Goal: Task Accomplishment & Management: Complete application form

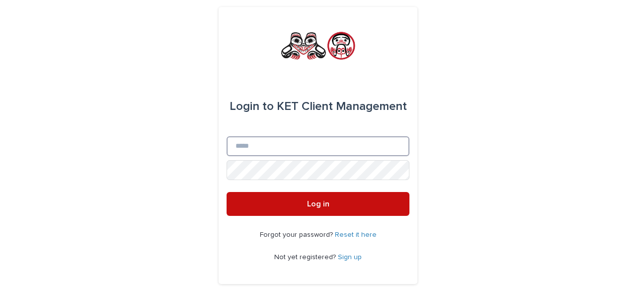
type input "**********"
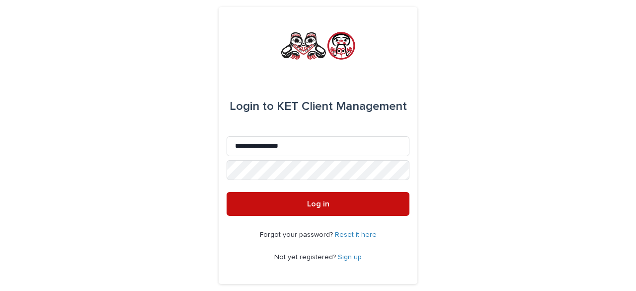
click at [339, 206] on button "Log in" at bounding box center [317, 204] width 183 height 24
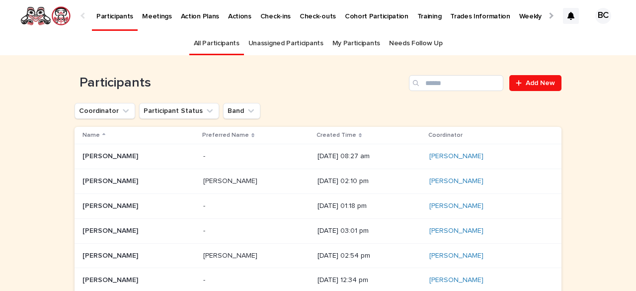
click at [415, 40] on link "Needs Follow Up" at bounding box center [415, 43] width 53 height 23
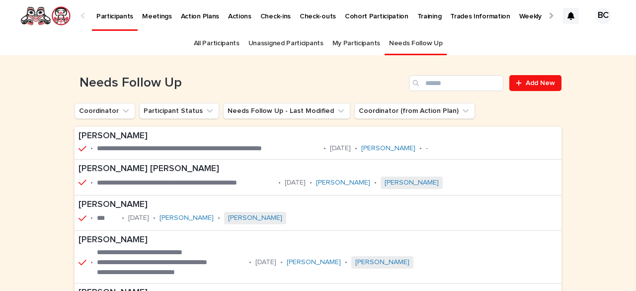
click at [547, 14] on div at bounding box center [550, 15] width 6 height 6
click at [346, 42] on link "My Participants" at bounding box center [356, 43] width 48 height 23
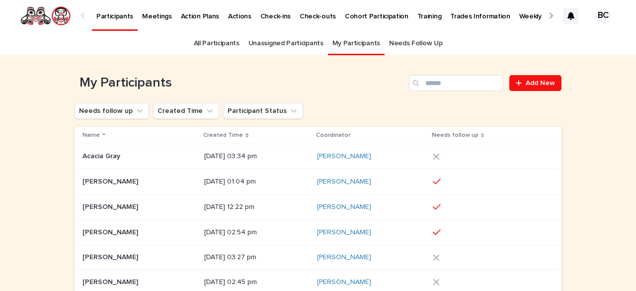
click at [130, 235] on p at bounding box center [139, 232] width 114 height 8
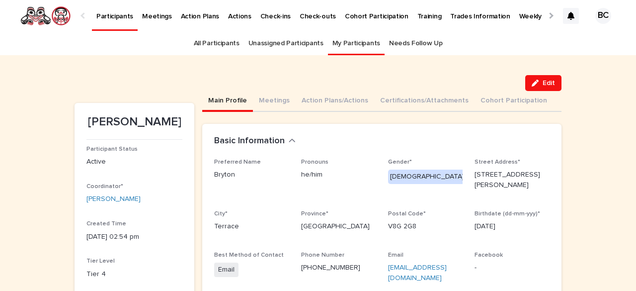
click at [343, 44] on link "My Participants" at bounding box center [356, 43] width 48 height 23
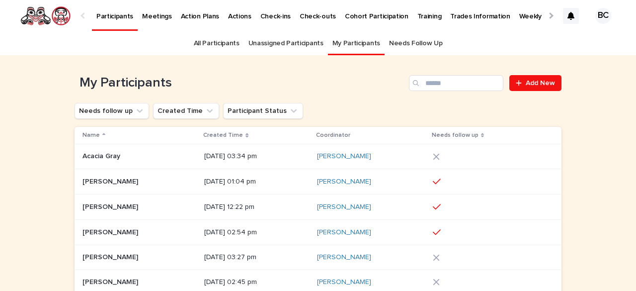
click at [162, 179] on p at bounding box center [139, 181] width 114 height 8
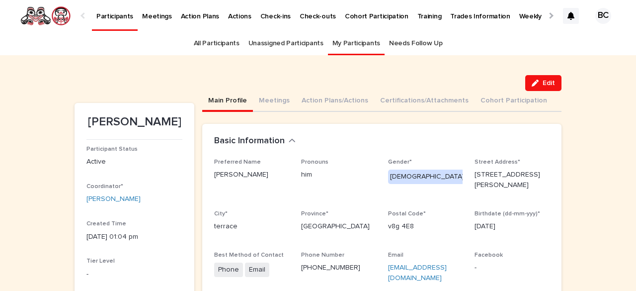
click at [547, 15] on div at bounding box center [550, 15] width 6 height 6
click at [317, 13] on p "Weekly Task Dashboard" at bounding box center [335, 10] width 74 height 21
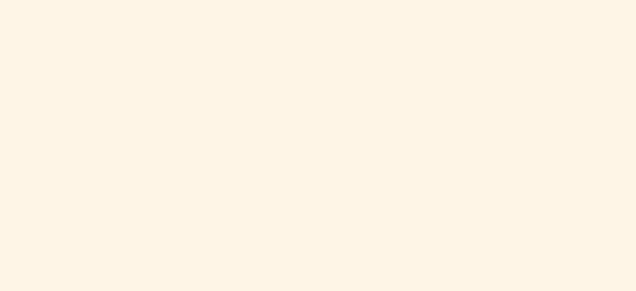
scroll to position [519, 0]
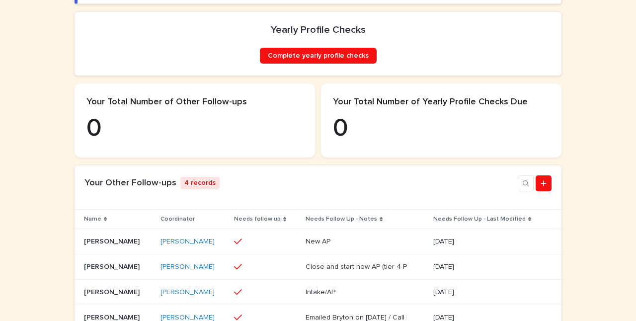
scroll to position [296, 0]
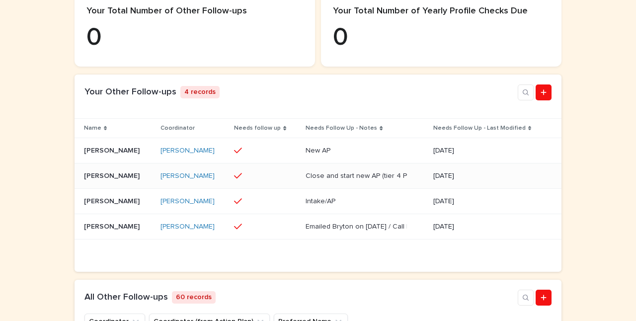
click at [139, 180] on p at bounding box center [118, 176] width 69 height 8
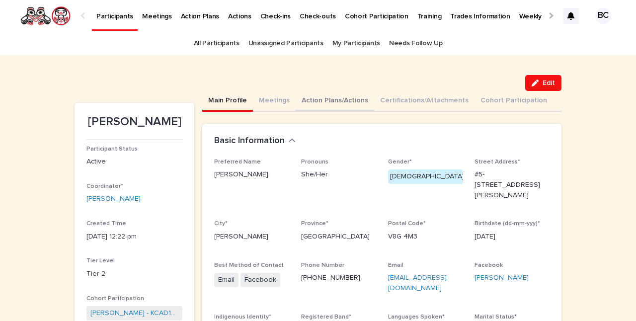
click at [325, 96] on button "Action Plans/Actions" at bounding box center [334, 101] width 78 height 21
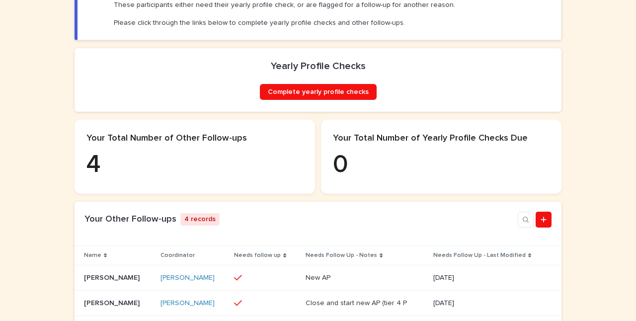
scroll to position [219, 0]
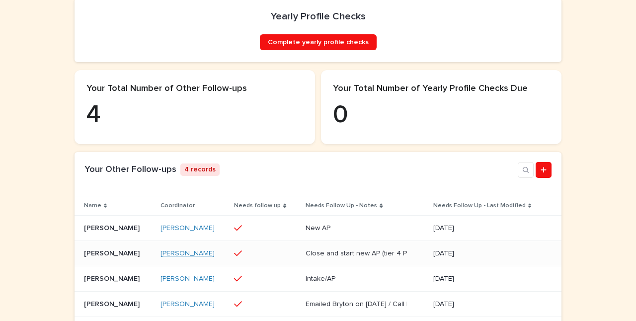
click at [212, 258] on link "Bernadette Chaboyer" at bounding box center [187, 253] width 54 height 8
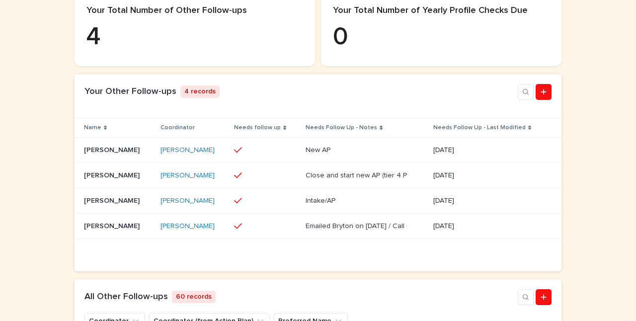
scroll to position [305, 0]
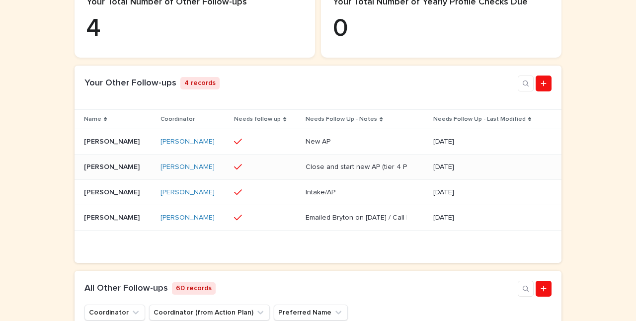
click at [109, 171] on p "[PERSON_NAME]" at bounding box center [113, 166] width 58 height 10
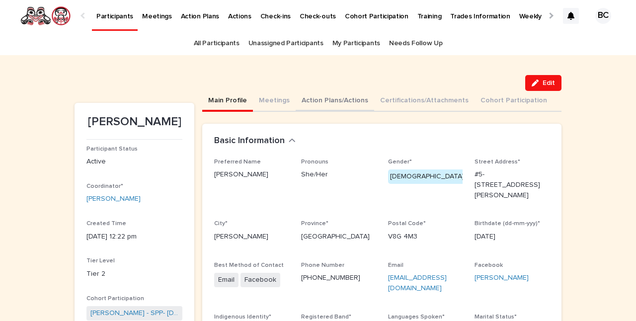
click at [327, 98] on button "Action Plans/Actions" at bounding box center [334, 101] width 78 height 21
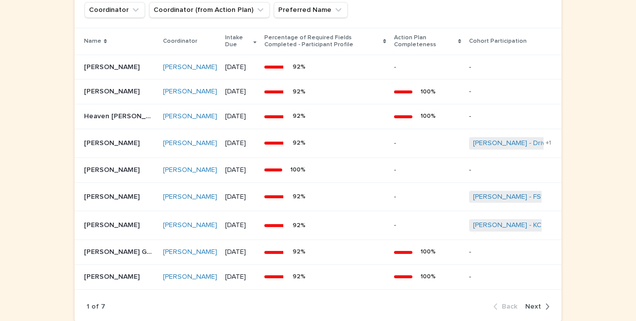
scroll to position [808, 0]
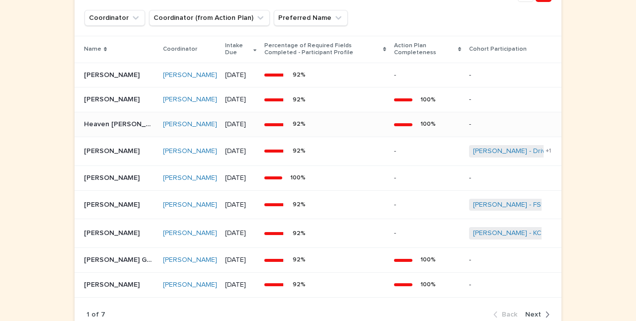
click at [93, 129] on p "Heaven Beaudry" at bounding box center [120, 123] width 73 height 10
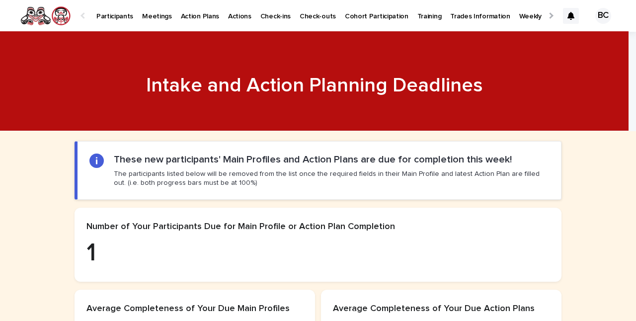
click at [200, 263] on p "1" at bounding box center [317, 253] width 463 height 30
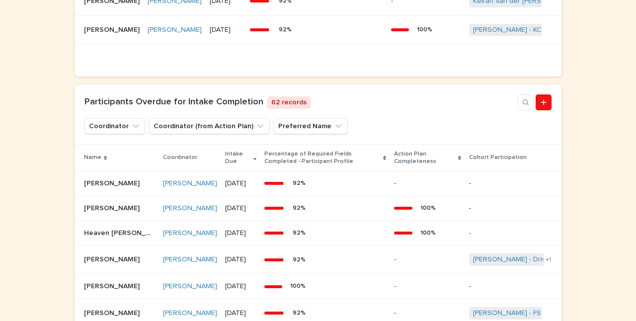
scroll to position [691, 0]
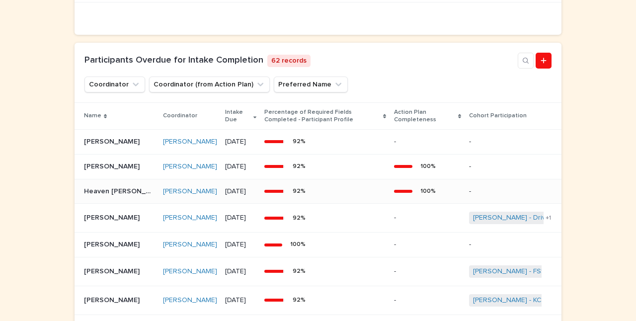
click at [96, 196] on p "Heaven Beaudry" at bounding box center [120, 190] width 73 height 10
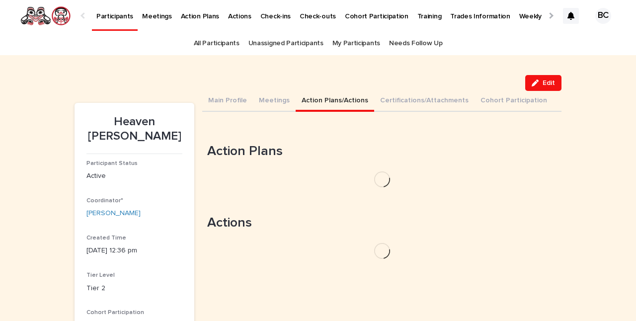
click at [319, 101] on button "Action Plans/Actions" at bounding box center [334, 101] width 78 height 21
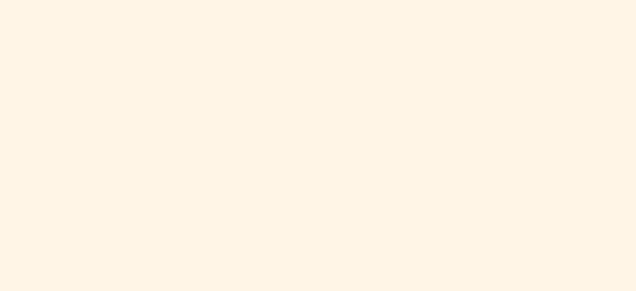
scroll to position [519, 0]
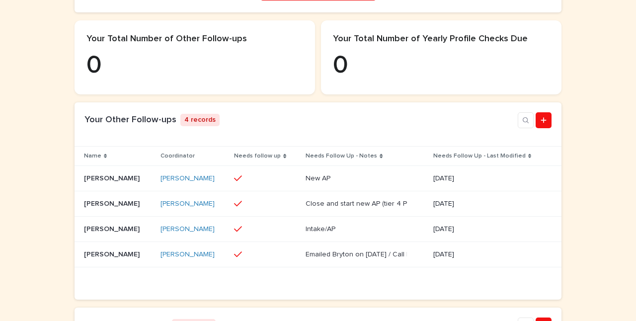
scroll to position [285, 0]
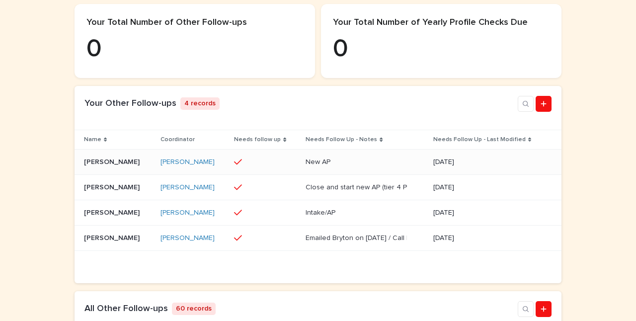
click at [94, 166] on p "[PERSON_NAME]" at bounding box center [113, 161] width 58 height 10
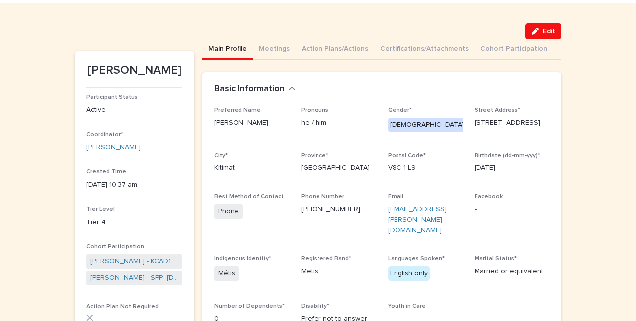
scroll to position [46, 0]
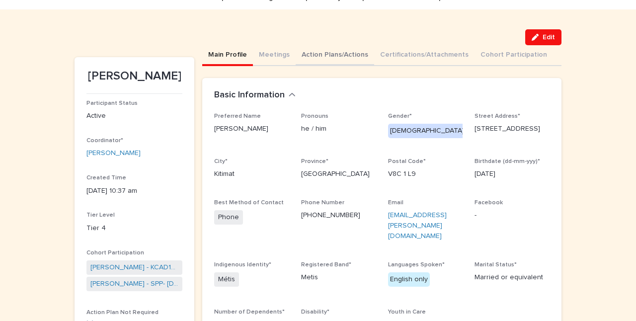
click at [323, 54] on button "Action Plans/Actions" at bounding box center [334, 55] width 78 height 21
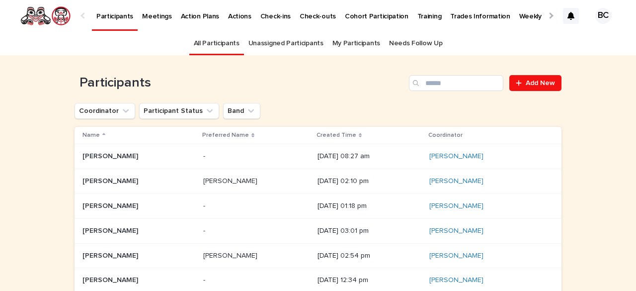
click at [348, 44] on link "My Participants" at bounding box center [356, 43] width 48 height 23
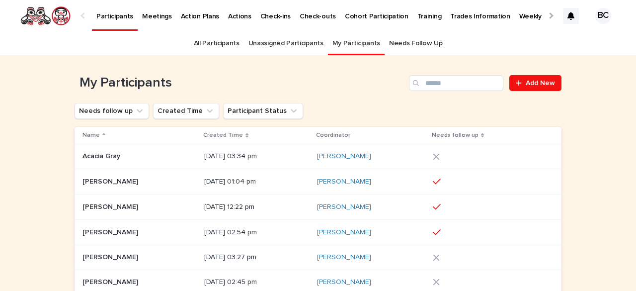
click at [153, 178] on p at bounding box center [139, 181] width 114 height 8
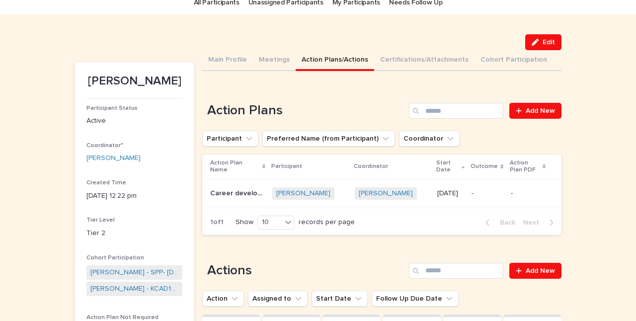
scroll to position [40, 0]
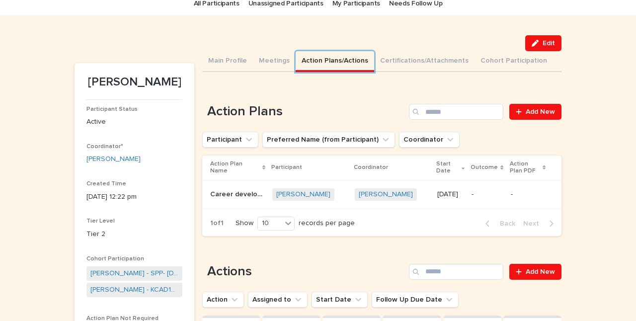
click at [295, 51] on button "Action Plans/Actions" at bounding box center [334, 61] width 78 height 21
click at [530, 110] on span "Add New" at bounding box center [539, 111] width 29 height 7
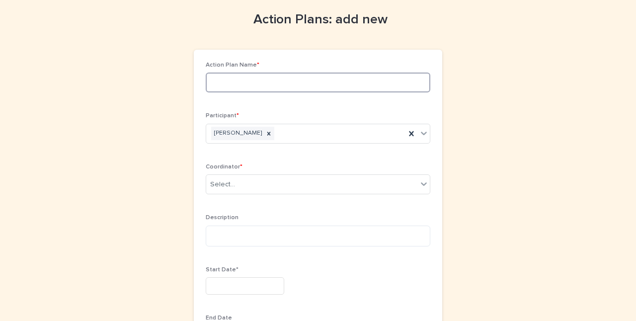
click at [219, 82] on input at bounding box center [318, 83] width 224 height 20
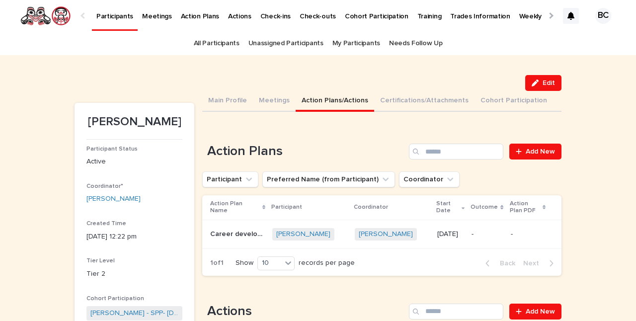
click at [221, 42] on link "All Participants" at bounding box center [217, 43] width 46 height 23
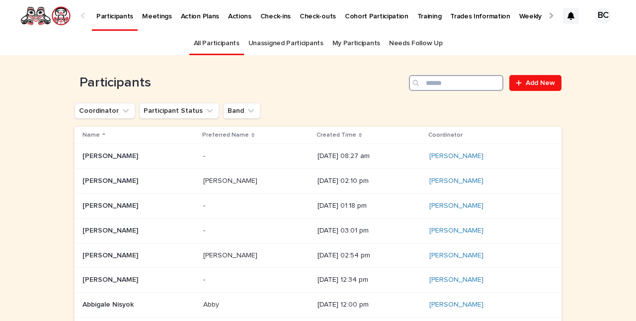
click at [425, 84] on input "Search" at bounding box center [456, 83] width 94 height 16
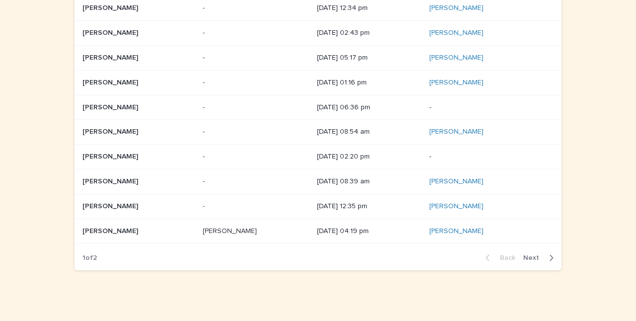
scroll to position [153, 0]
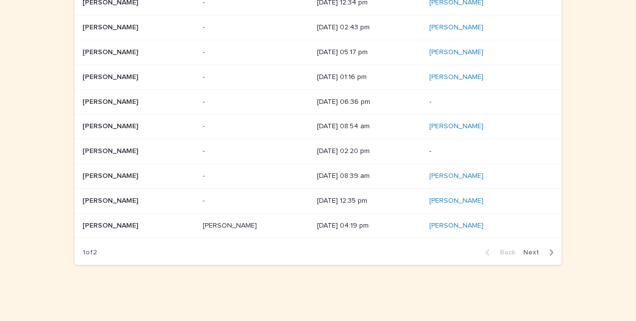
type input "********"
click at [533, 249] on span "Next" at bounding box center [534, 252] width 22 height 7
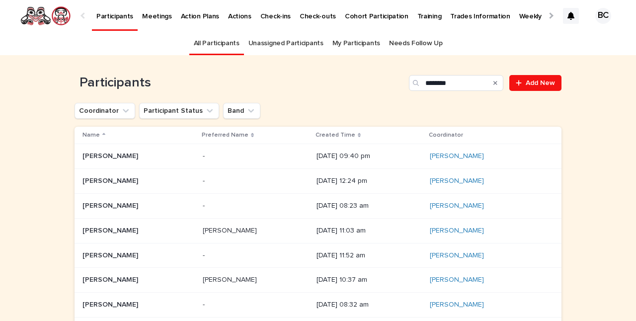
click at [413, 42] on link "Needs Follow Up" at bounding box center [415, 43] width 53 height 23
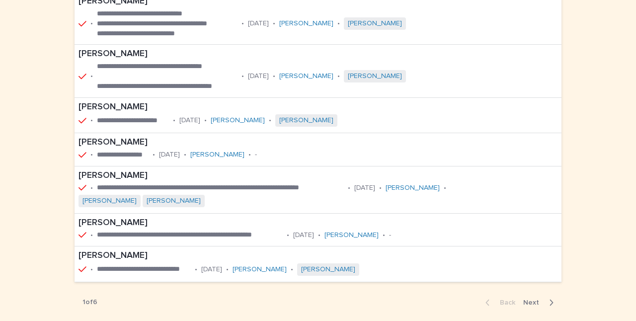
scroll to position [281, 0]
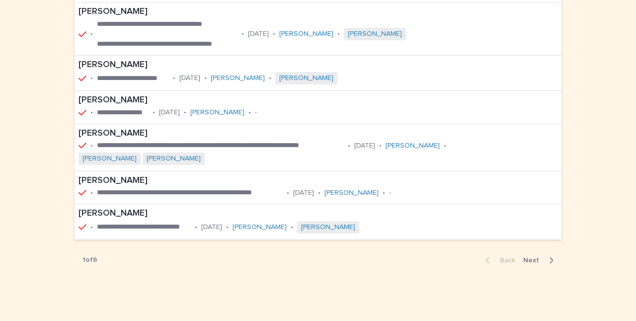
click at [530, 257] on span "Next" at bounding box center [534, 260] width 22 height 7
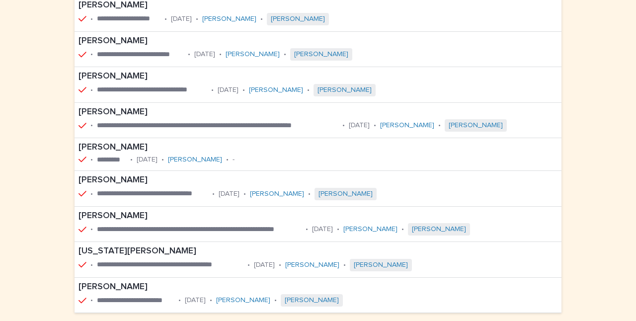
scroll to position [239, 0]
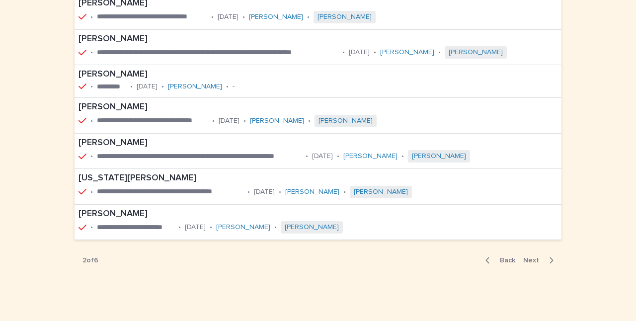
click at [530, 253] on div "Back Next" at bounding box center [519, 260] width 84 height 25
click at [530, 259] on span "Next" at bounding box center [534, 260] width 22 height 7
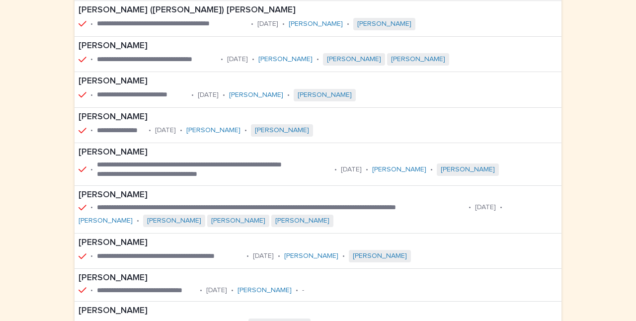
scroll to position [227, 0]
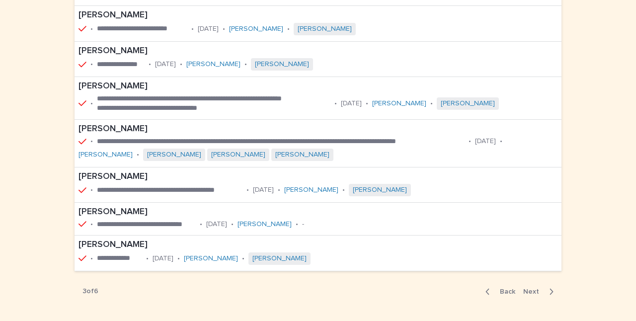
click at [530, 288] on span "Next" at bounding box center [534, 291] width 22 height 7
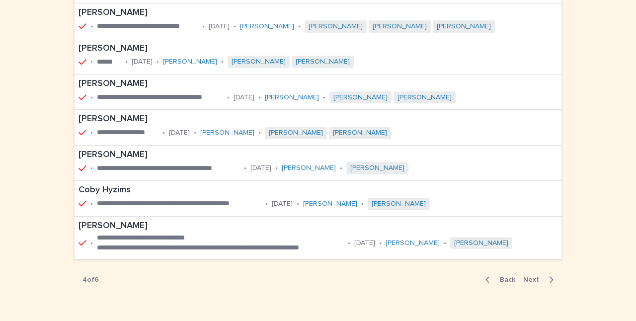
scroll to position [221, 0]
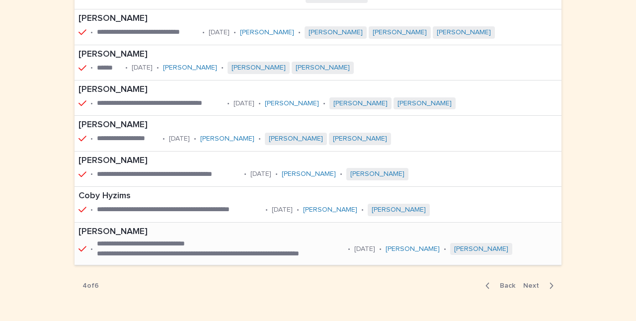
click at [197, 242] on p "**********" at bounding box center [220, 244] width 247 height 10
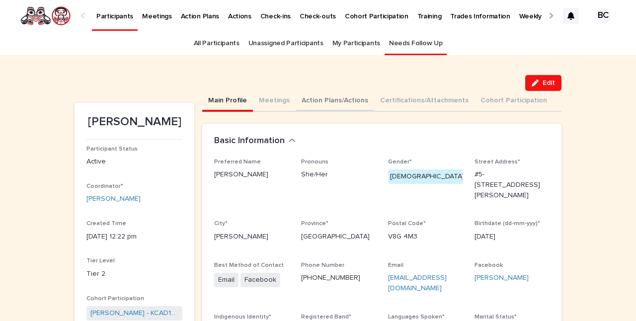
click at [331, 101] on button "Action Plans/Actions" at bounding box center [334, 101] width 78 height 21
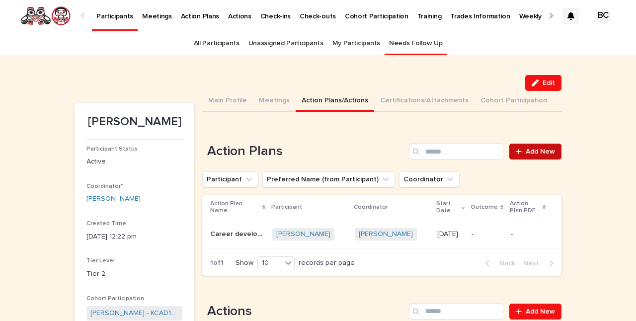
click at [528, 149] on span "Add New" at bounding box center [539, 151] width 29 height 7
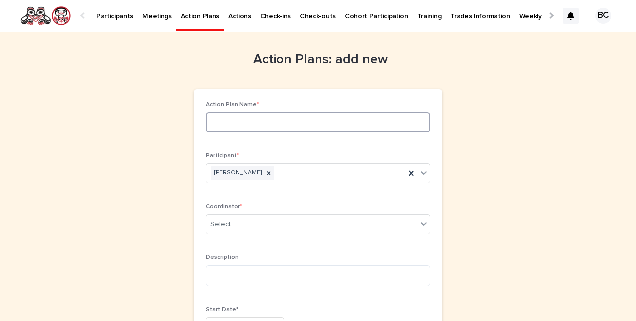
click at [235, 121] on input at bounding box center [318, 122] width 224 height 20
type input "**********"
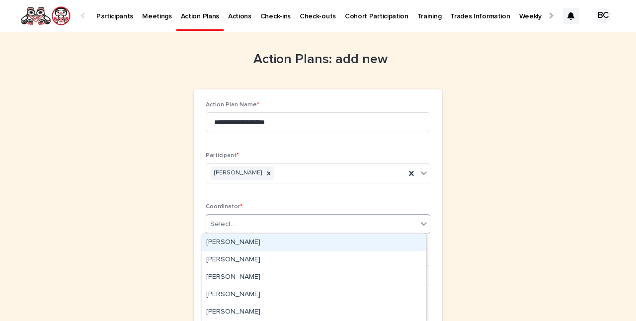
click at [229, 221] on div "Select..." at bounding box center [222, 224] width 25 height 10
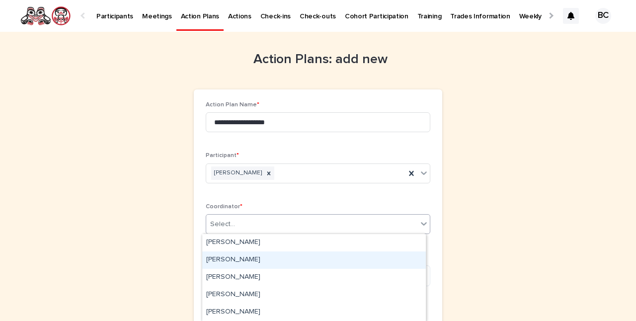
click at [238, 258] on div "[PERSON_NAME]" at bounding box center [313, 259] width 223 height 17
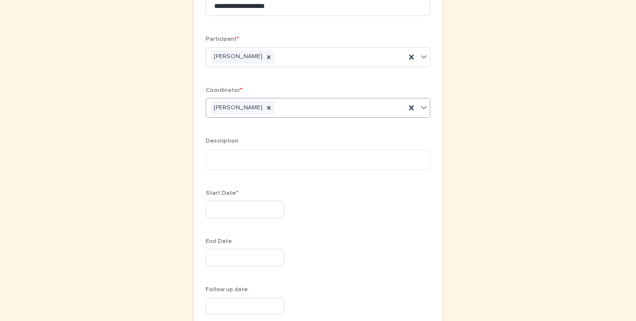
scroll to position [126, 0]
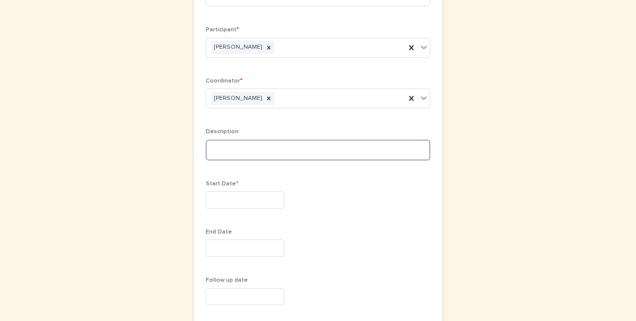
click at [218, 154] on textarea at bounding box center [318, 150] width 224 height 21
type textarea "**********"
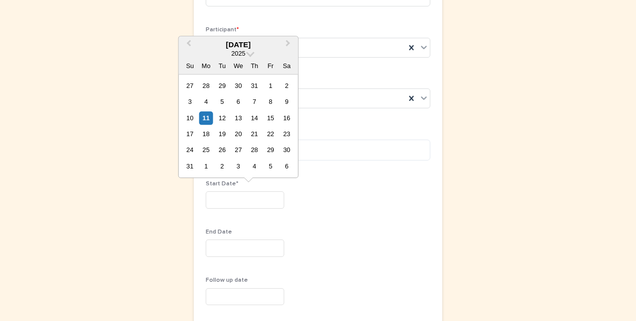
click at [211, 197] on input "text" at bounding box center [245, 199] width 78 height 17
click at [221, 102] on div "5" at bounding box center [222, 101] width 13 height 13
type input "********"
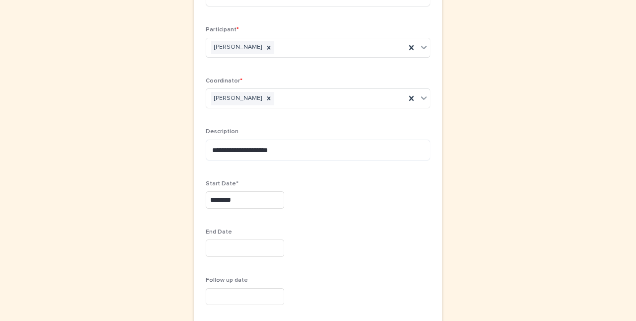
click at [214, 247] on input "text" at bounding box center [245, 247] width 78 height 17
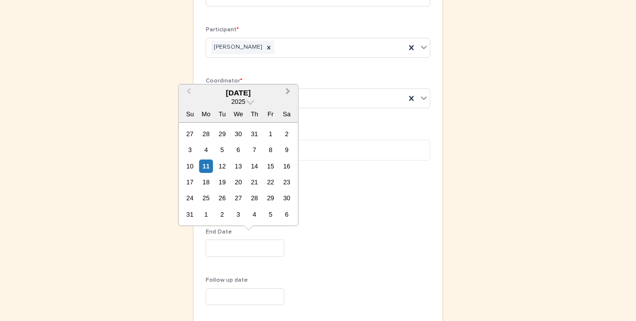
click at [288, 94] on span "Next Month" at bounding box center [288, 92] width 0 height 13
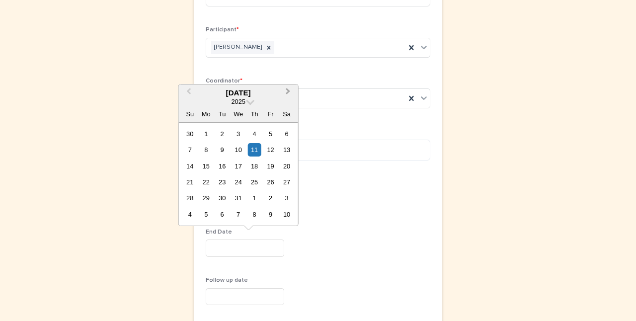
click at [288, 94] on span "Next Month" at bounding box center [288, 92] width 0 height 13
drag, startPoint x: 223, startPoint y: 202, endPoint x: 231, endPoint y: 204, distance: 8.2
click at [231, 204] on div "29 30 31 1 2 3 4" at bounding box center [238, 198] width 113 height 16
click at [224, 200] on div "31" at bounding box center [222, 197] width 13 height 13
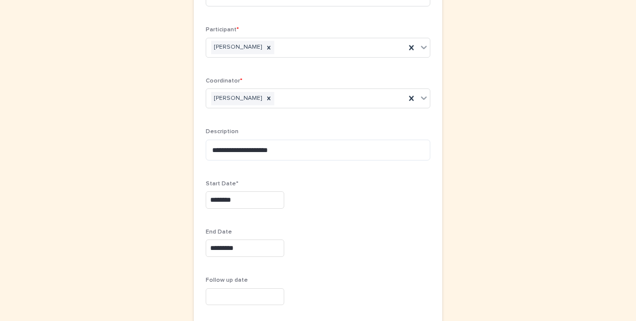
type input "*********"
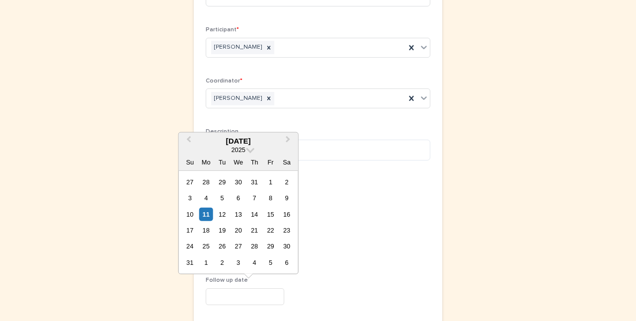
click at [263, 296] on input "text" at bounding box center [245, 296] width 78 height 17
click at [288, 140] on span "Next Month" at bounding box center [288, 140] width 0 height 13
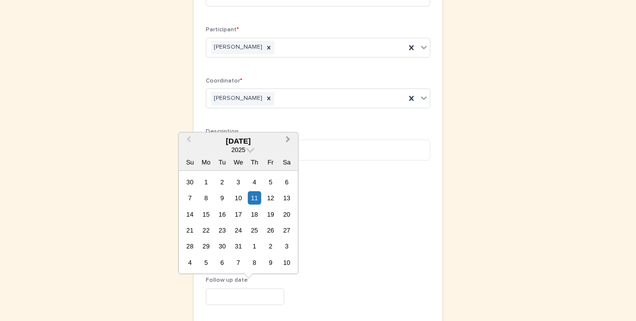
click at [288, 140] on span "Next Month" at bounding box center [288, 140] width 0 height 13
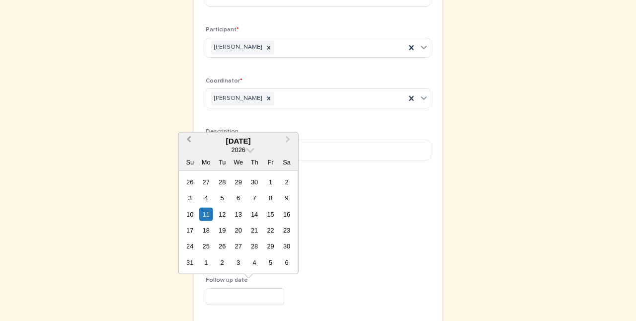
click at [189, 139] on span "Previous Month" at bounding box center [189, 140] width 0 height 13
click at [270, 179] on div "3" at bounding box center [270, 181] width 13 height 13
type input "********"
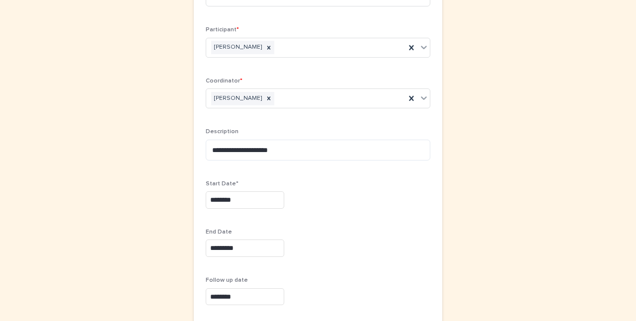
click at [310, 229] on p "End Date" at bounding box center [318, 231] width 224 height 7
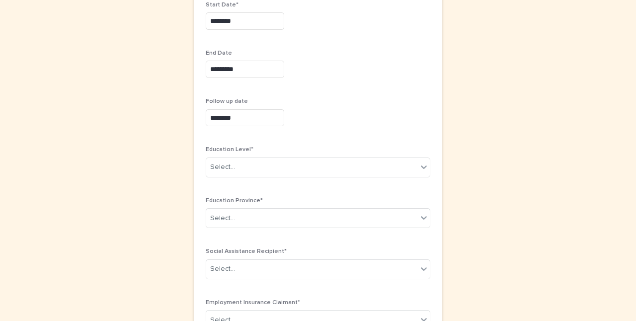
scroll to position [324, 0]
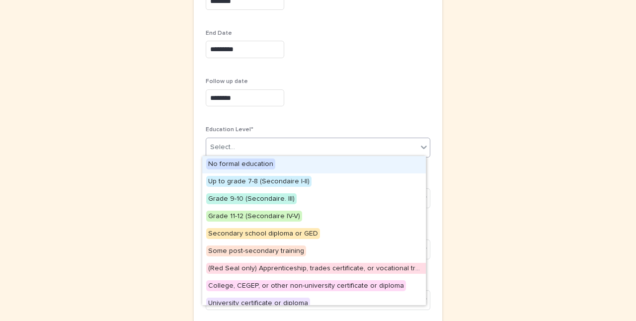
click at [270, 147] on div "Select..." at bounding box center [311, 147] width 211 height 16
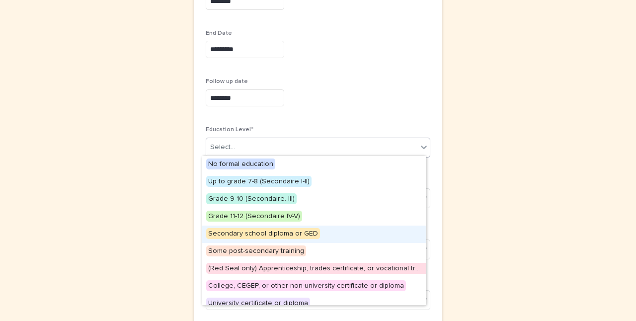
click at [261, 235] on span "Secondary school diploma or GED" at bounding box center [263, 233] width 114 height 11
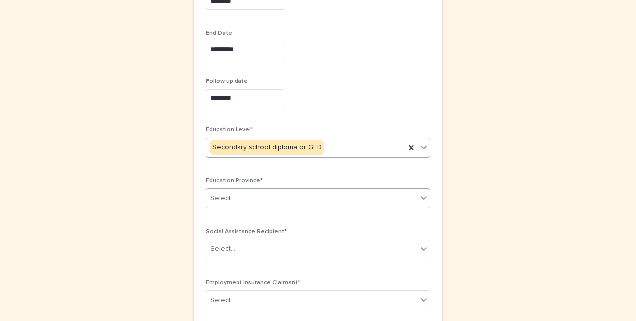
click at [259, 199] on div "Select..." at bounding box center [311, 198] width 211 height 16
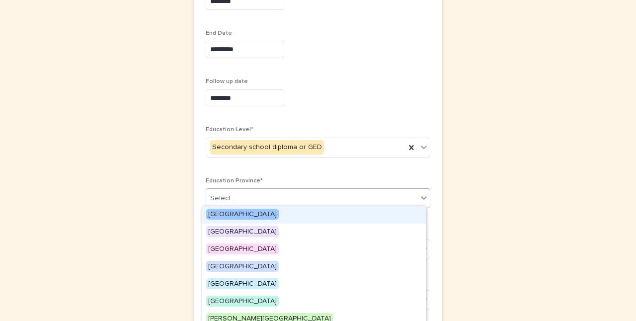
click at [253, 213] on span "[GEOGRAPHIC_DATA]" at bounding box center [242, 214] width 73 height 11
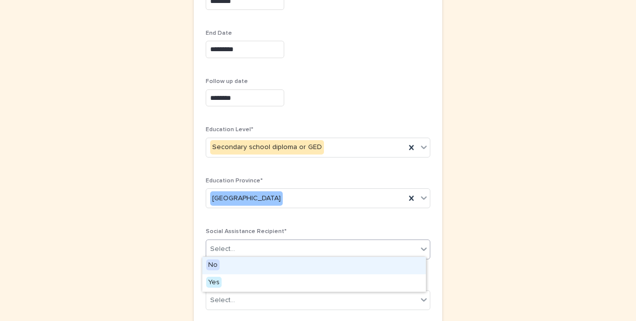
click at [252, 248] on div "Select..." at bounding box center [311, 249] width 211 height 16
click at [243, 263] on div "No" at bounding box center [313, 265] width 223 height 17
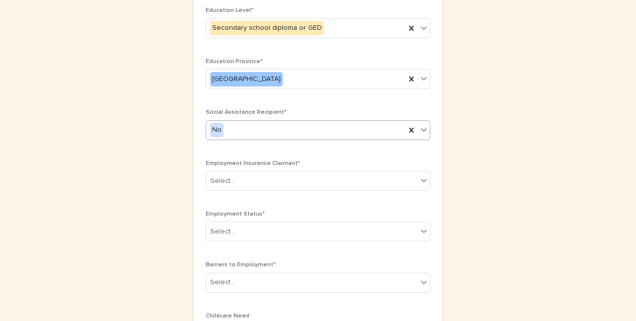
scroll to position [463, 0]
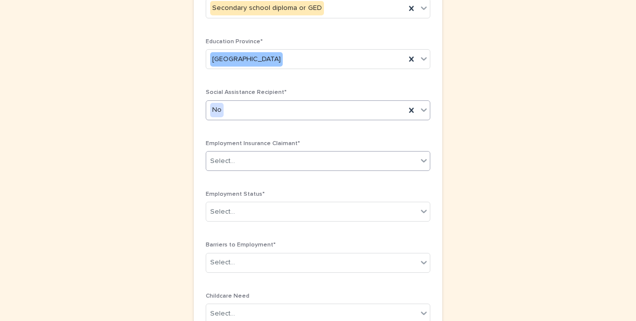
click at [373, 157] on div "Select..." at bounding box center [311, 161] width 211 height 16
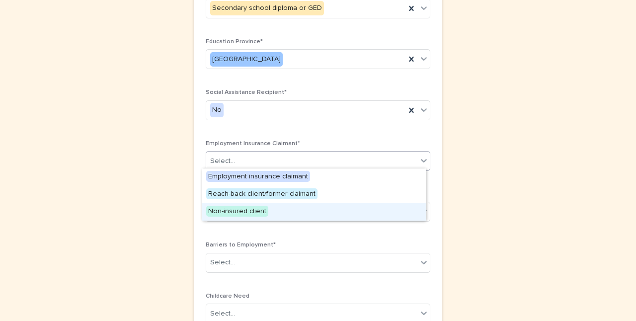
drag, startPoint x: 367, startPoint y: 203, endPoint x: 363, endPoint y: 211, distance: 9.1
click at [363, 211] on div "Non-insured client" at bounding box center [313, 211] width 223 height 17
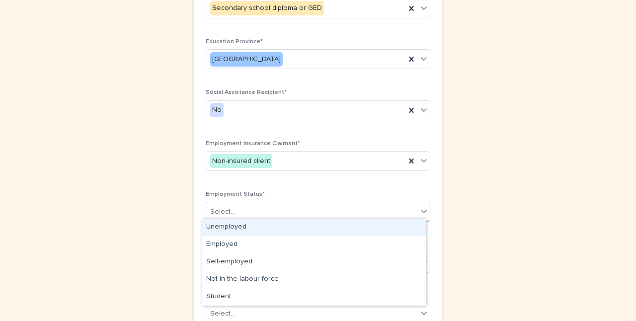
click at [329, 209] on div "Select..." at bounding box center [311, 212] width 211 height 16
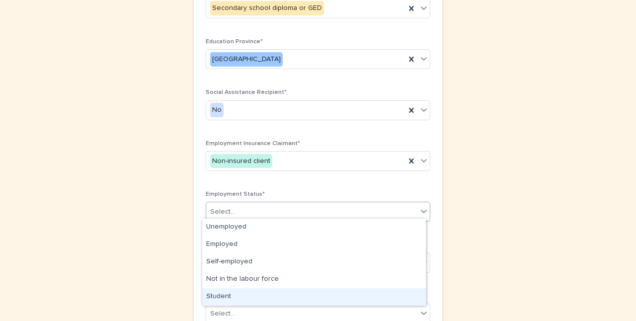
click at [248, 296] on div "Student" at bounding box center [313, 296] width 223 height 17
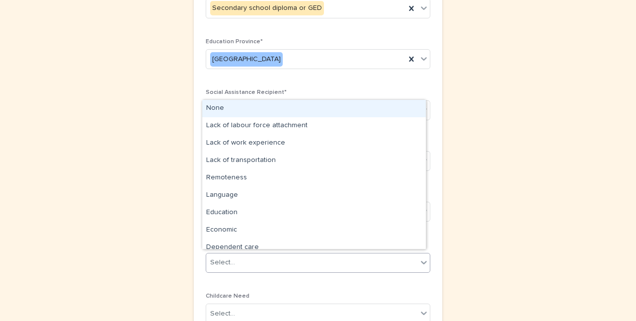
click at [266, 261] on div "Select..." at bounding box center [311, 262] width 211 height 16
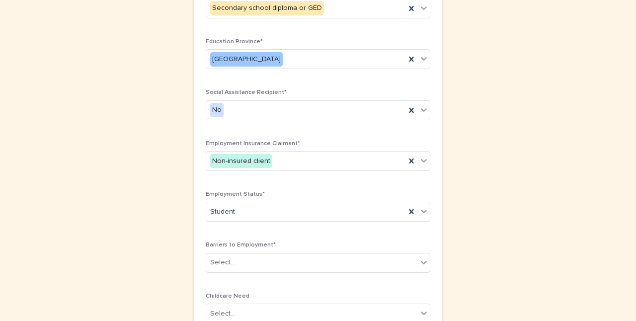
click at [517, 190] on div "**********" at bounding box center [317, 18] width 487 height 900
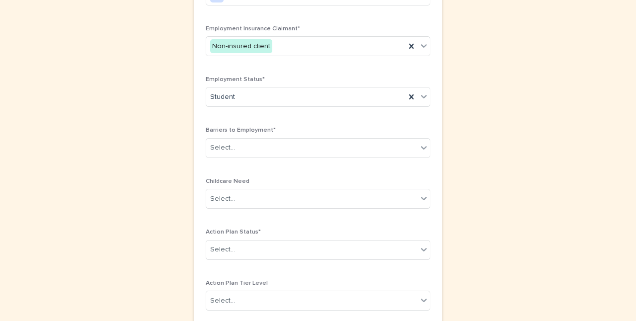
scroll to position [583, 0]
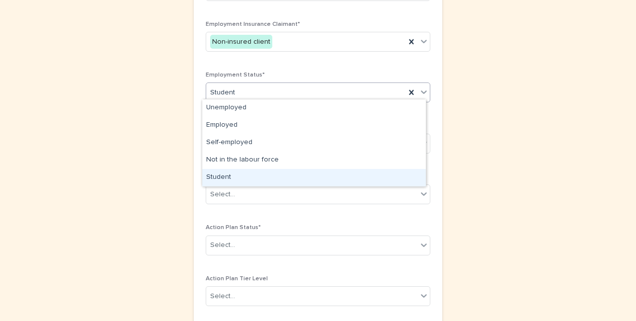
click at [209, 180] on div "Student" at bounding box center [313, 177] width 223 height 17
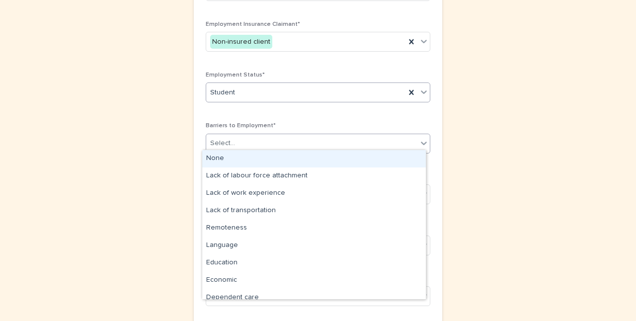
click at [238, 138] on div "Select..." at bounding box center [311, 143] width 211 height 16
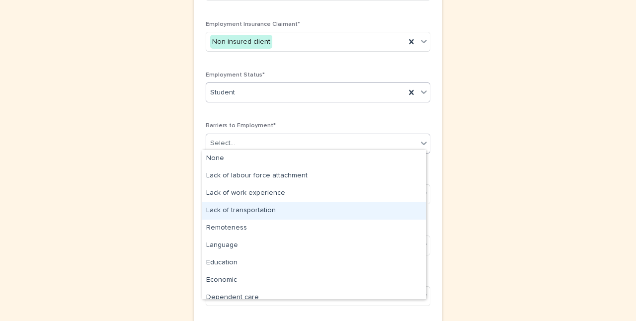
drag, startPoint x: 236, startPoint y: 202, endPoint x: 235, endPoint y: 210, distance: 8.0
click at [235, 210] on div "Lack of transportation" at bounding box center [313, 210] width 223 height 17
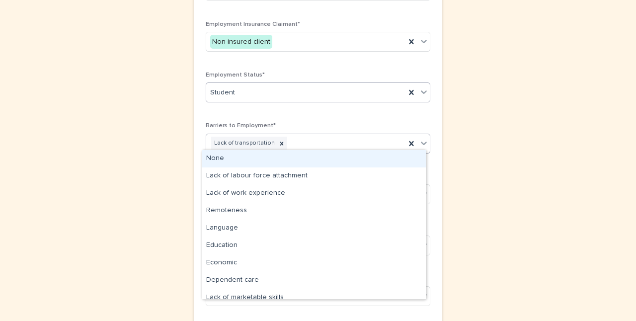
click at [319, 144] on div "Lack of transportation" at bounding box center [305, 143] width 199 height 17
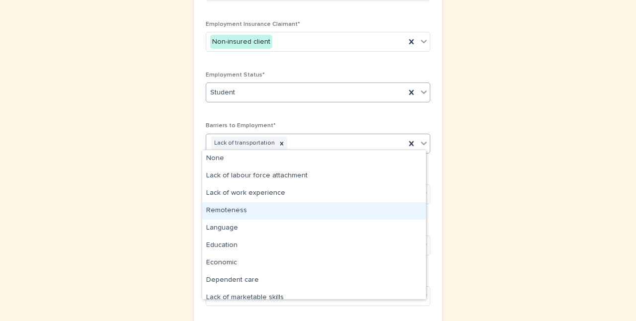
click at [316, 208] on div "Remoteness" at bounding box center [313, 210] width 223 height 17
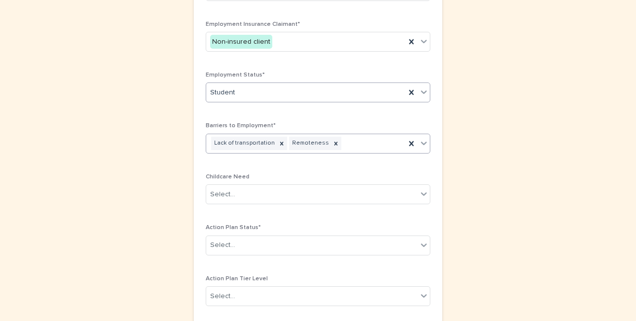
click at [349, 139] on div "Lack of transportation Remoteness" at bounding box center [305, 143] width 199 height 17
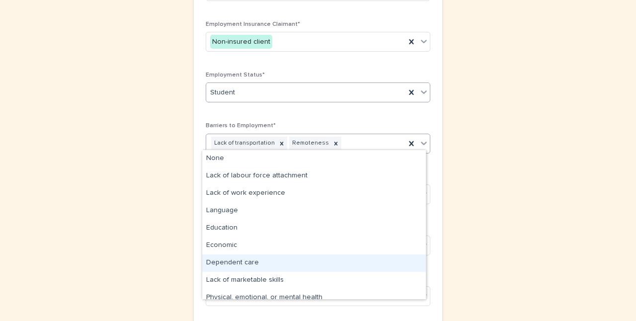
click at [368, 263] on div "Dependent care" at bounding box center [313, 262] width 223 height 17
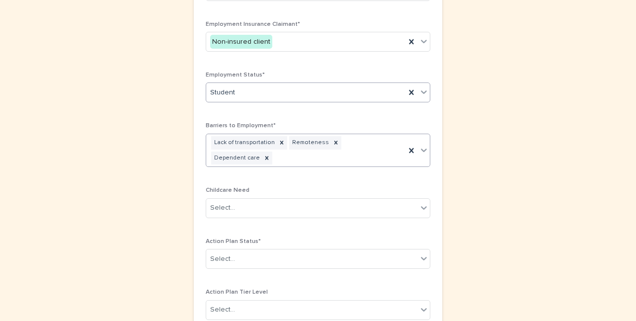
click at [398, 139] on div "Lack of transportation Remoteness Dependent care" at bounding box center [305, 150] width 199 height 33
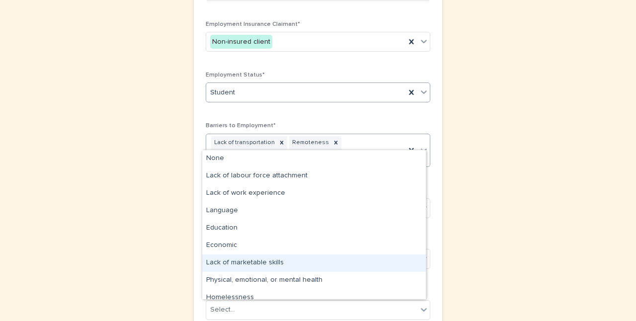
click at [389, 255] on div "Lack of marketable skills" at bounding box center [313, 262] width 223 height 17
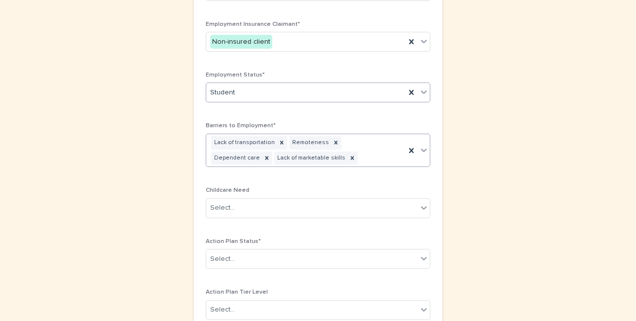
click at [338, 157] on div "Lack of transportation Remoteness Dependent care Lack of marketable skills" at bounding box center [305, 150] width 199 height 33
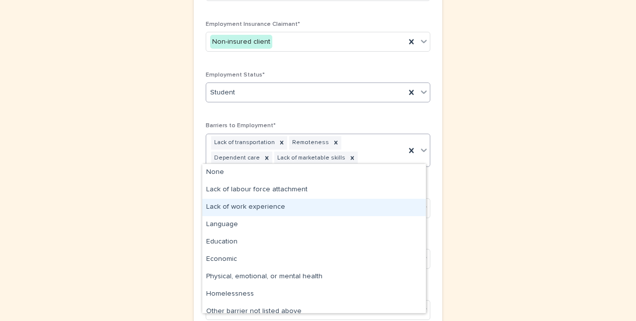
click at [362, 213] on div "Lack of work experience" at bounding box center [313, 207] width 223 height 17
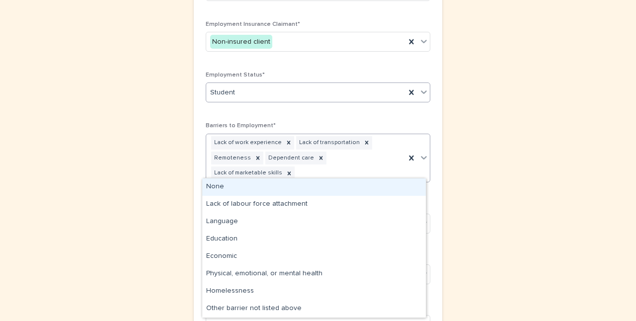
click at [367, 170] on div "Lack of work experience Lack of transportation Remoteness Dependent care Lack o…" at bounding box center [305, 158] width 199 height 48
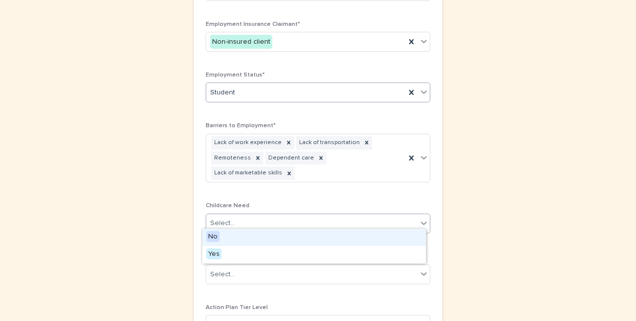
click at [224, 220] on div "Select..." at bounding box center [222, 223] width 25 height 10
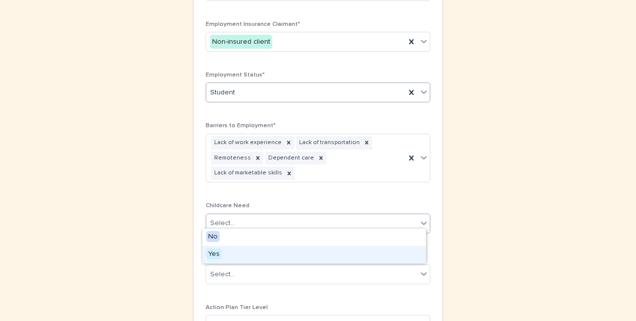
click at [220, 249] on span "Yes" at bounding box center [213, 253] width 15 height 11
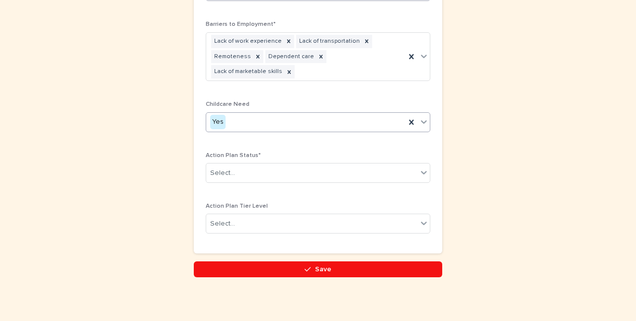
scroll to position [684, 0]
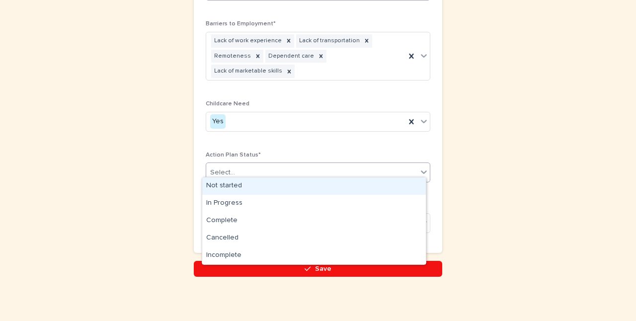
click at [369, 169] on div "Select..." at bounding box center [311, 172] width 211 height 16
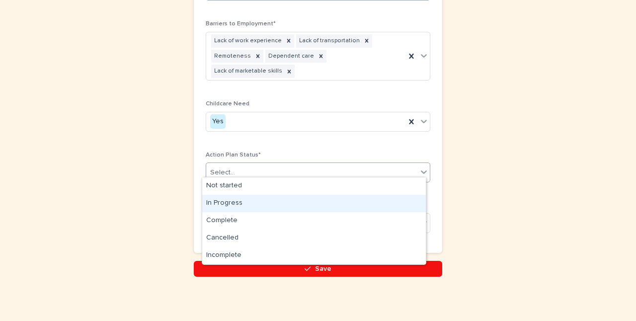
click at [346, 210] on div "In Progress" at bounding box center [313, 203] width 223 height 17
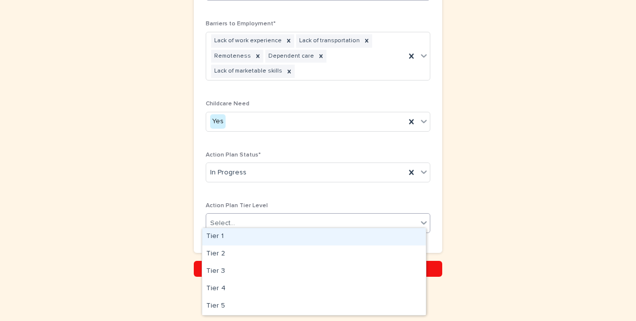
click at [338, 225] on div "Select..." at bounding box center [311, 223] width 211 height 16
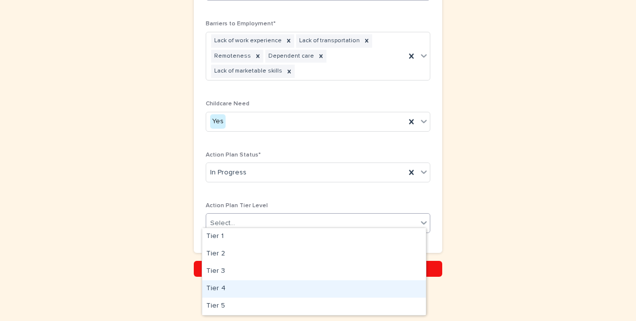
click at [253, 288] on div "Tier 4" at bounding box center [313, 288] width 223 height 17
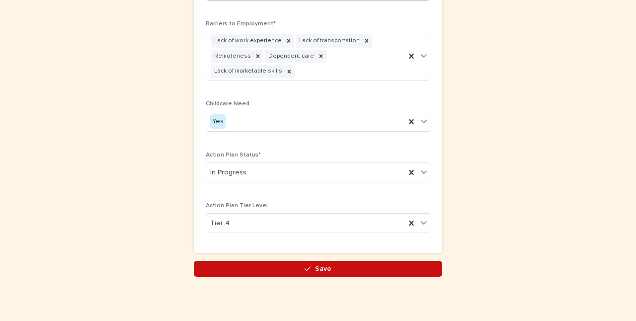
click at [298, 261] on button "Save" at bounding box center [318, 269] width 248 height 16
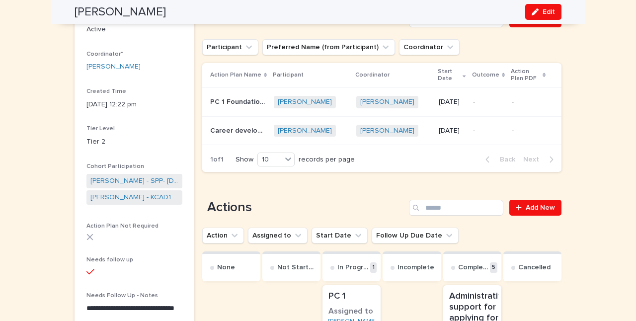
scroll to position [90, 0]
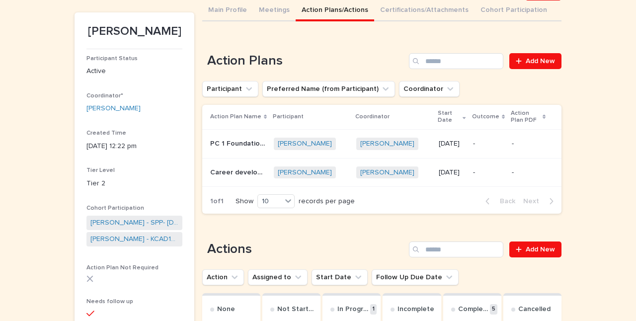
click at [226, 168] on p "Career development" at bounding box center [239, 171] width 58 height 10
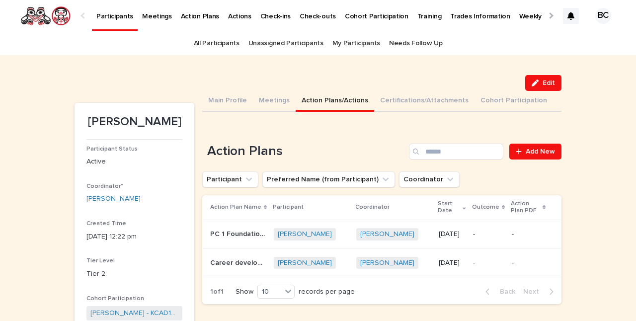
click at [214, 261] on p "Career development" at bounding box center [239, 262] width 58 height 10
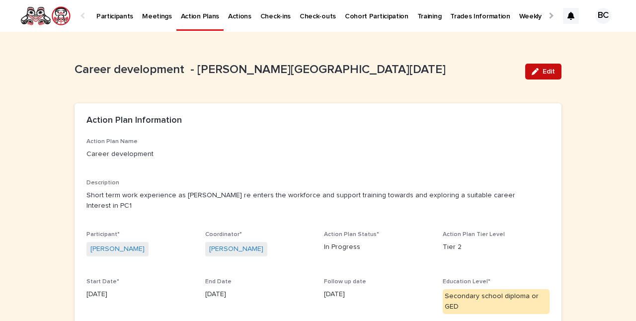
click at [548, 66] on button "Edit" at bounding box center [543, 72] width 36 height 16
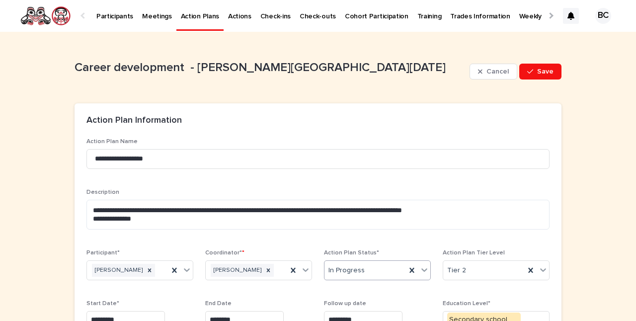
click at [376, 267] on div "In Progress" at bounding box center [364, 270] width 81 height 16
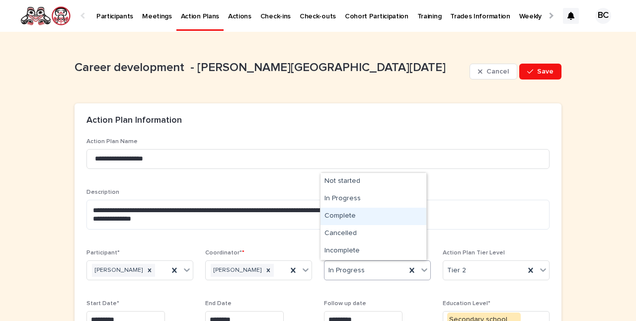
click at [368, 218] on div "Complete" at bounding box center [373, 216] width 106 height 17
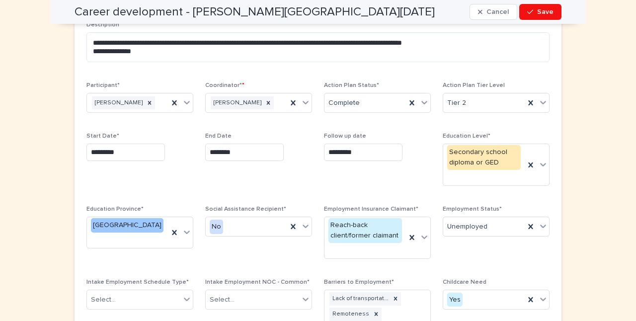
scroll to position [172, 0]
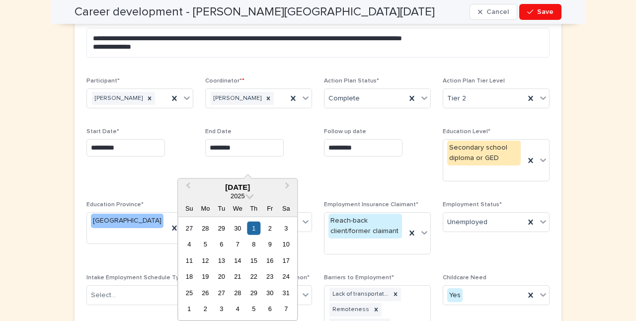
click at [271, 156] on input "********" at bounding box center [244, 147] width 78 height 17
click at [291, 185] on button "Next Month" at bounding box center [288, 188] width 16 height 16
click at [254, 223] on div "31" at bounding box center [253, 227] width 13 height 13
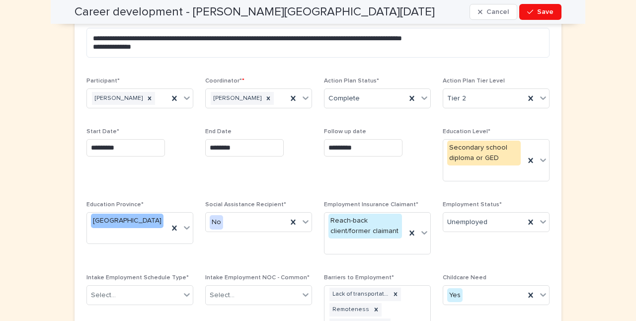
type input "*********"
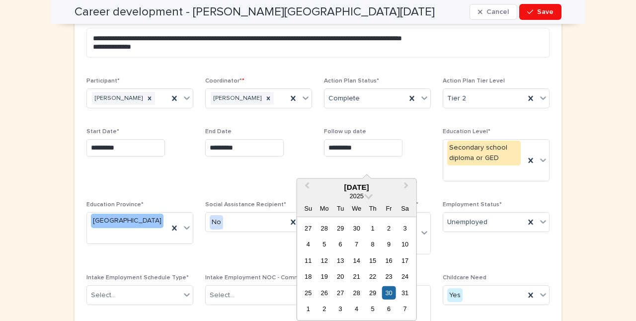
click at [370, 156] on input "*********" at bounding box center [363, 147] width 78 height 17
type input "*"
click at [313, 166] on div "**********" at bounding box center [317, 209] width 463 height 487
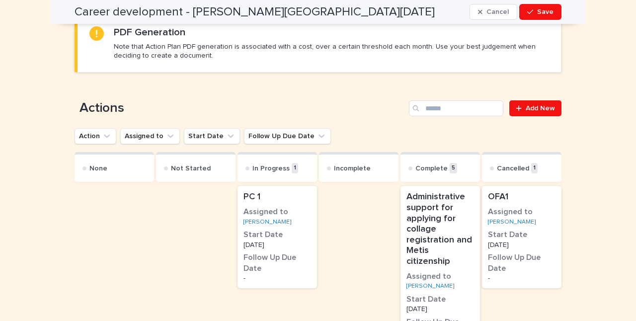
scroll to position [630, 0]
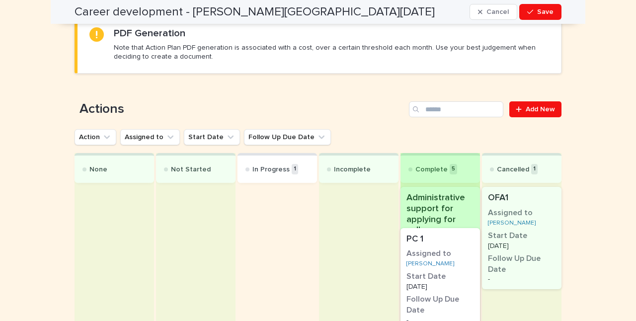
drag, startPoint x: 280, startPoint y: 207, endPoint x: 448, endPoint y: 238, distance: 171.7
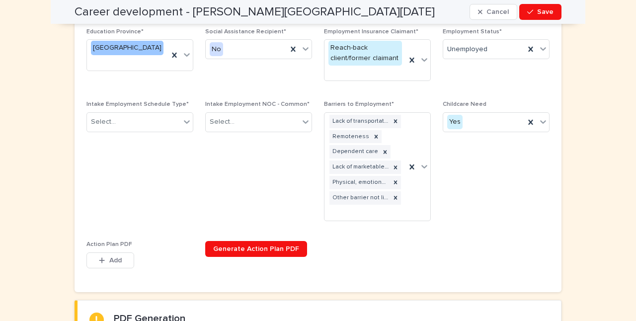
scroll to position [343, 0]
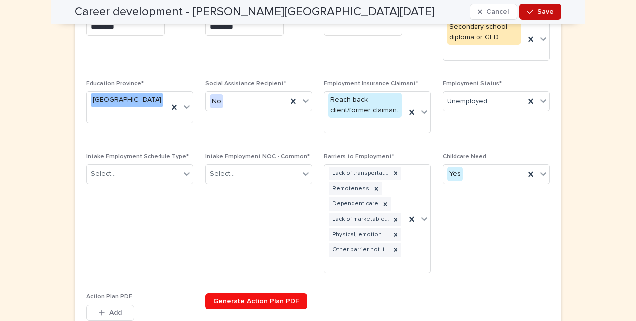
click at [539, 13] on span "Save" at bounding box center [545, 11] width 16 height 7
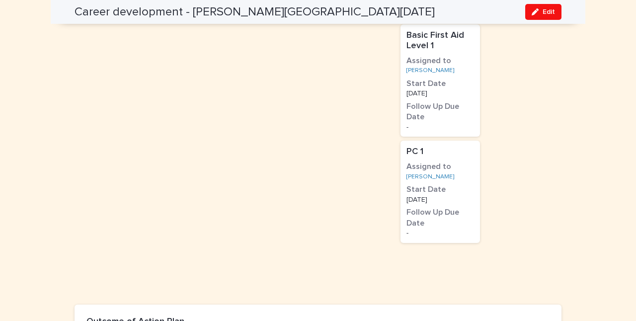
scroll to position [1320, 0]
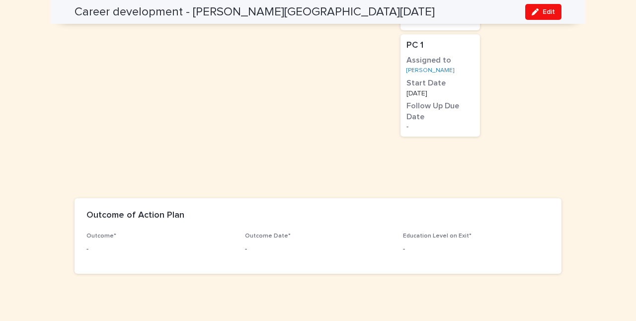
click at [101, 244] on p "-" at bounding box center [159, 249] width 147 height 10
click at [536, 17] on button "Edit" at bounding box center [543, 12] width 36 height 16
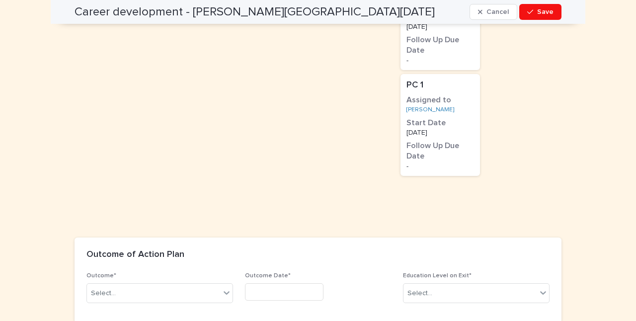
scroll to position [1418, 0]
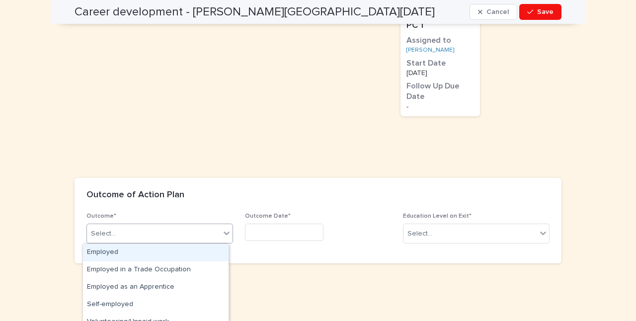
click at [93, 236] on div "Select..." at bounding box center [103, 233] width 25 height 10
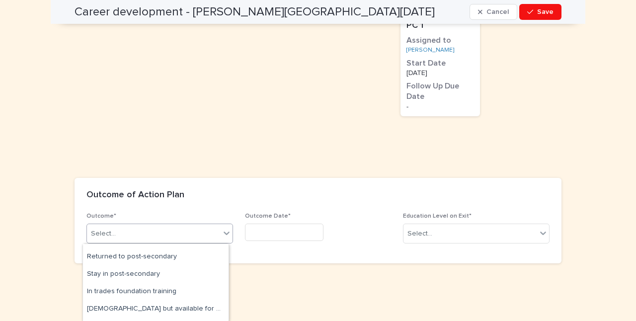
scroll to position [126, 0]
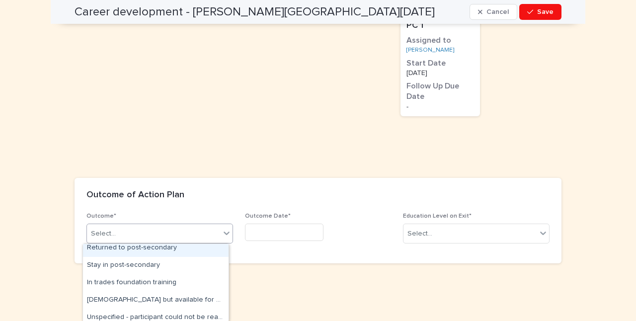
drag, startPoint x: 148, startPoint y: 278, endPoint x: 153, endPoint y: 248, distance: 30.1
click at [153, 248] on div "Returned to post-secondary" at bounding box center [156, 247] width 146 height 17
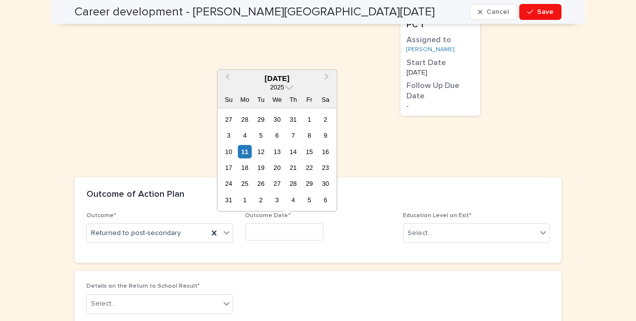
click at [253, 230] on input "text" at bounding box center [284, 231] width 78 height 17
click at [293, 117] on div "31" at bounding box center [293, 118] width 13 height 13
type input "*********"
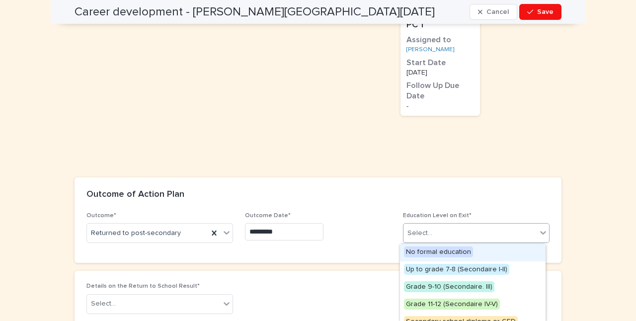
click at [419, 232] on div "Select..." at bounding box center [419, 233] width 25 height 10
click at [427, 317] on span "Secondary school diploma or GED" at bounding box center [461, 321] width 114 height 11
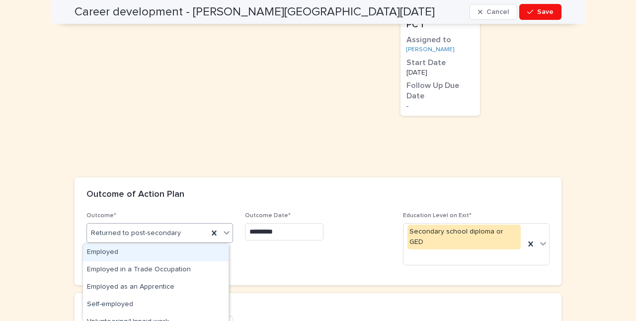
click at [188, 236] on div "Returned to post-secondary" at bounding box center [147, 233] width 121 height 16
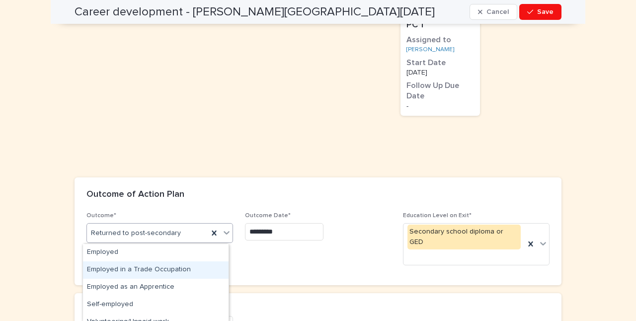
scroll to position [201, 0]
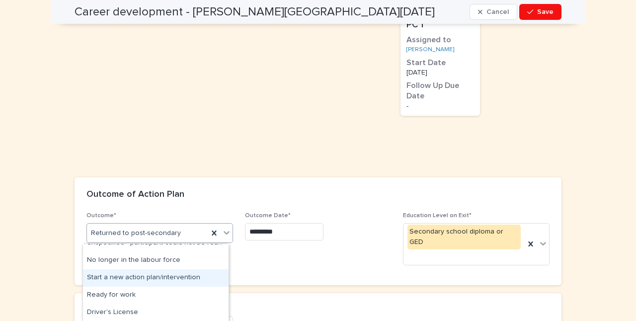
click at [179, 276] on div "Start a new action plan/intervention" at bounding box center [156, 277] width 146 height 17
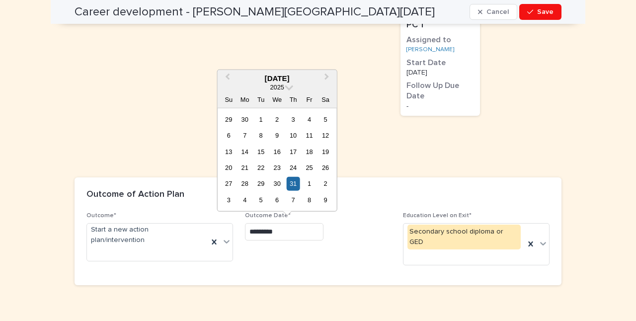
click at [290, 235] on input "*********" at bounding box center [284, 231] width 78 height 17
click at [295, 183] on div "31" at bounding box center [293, 183] width 13 height 13
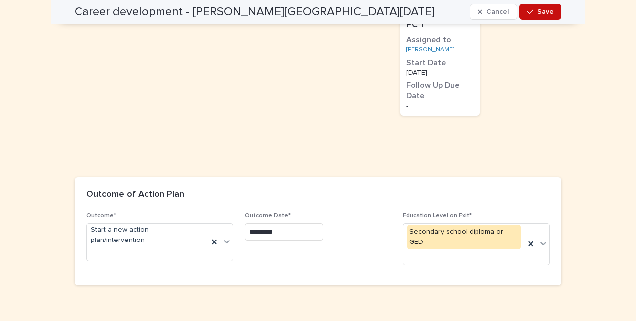
click at [538, 7] on button "Save" at bounding box center [540, 12] width 42 height 16
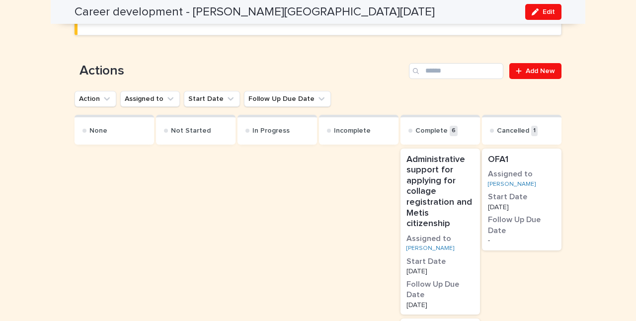
scroll to position [589, 0]
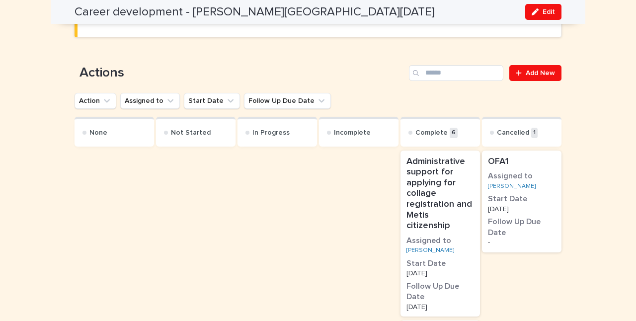
click at [512, 202] on h3 "Start Date" at bounding box center [522, 199] width 68 height 11
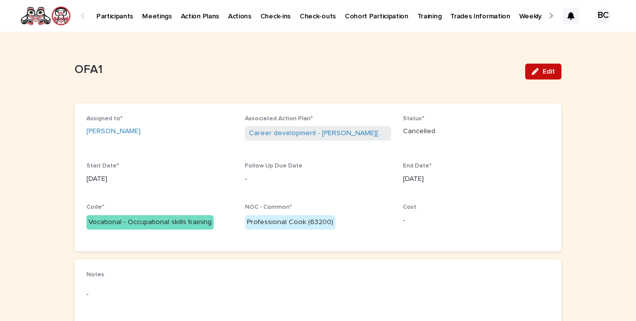
click at [545, 69] on span "Edit" at bounding box center [548, 71] width 12 height 7
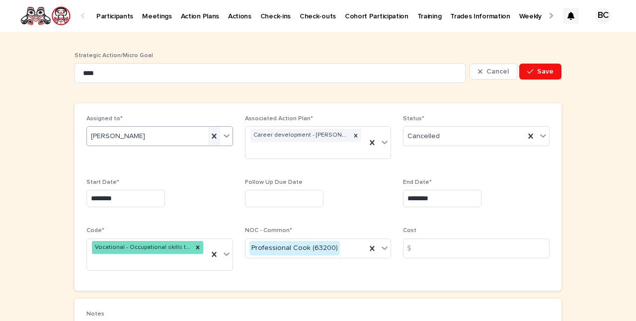
click at [212, 134] on icon at bounding box center [214, 136] width 4 height 5
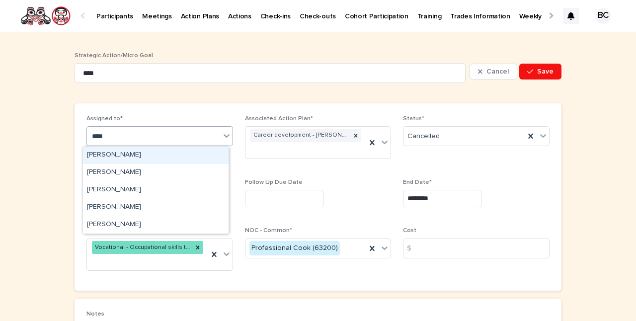
type input "*****"
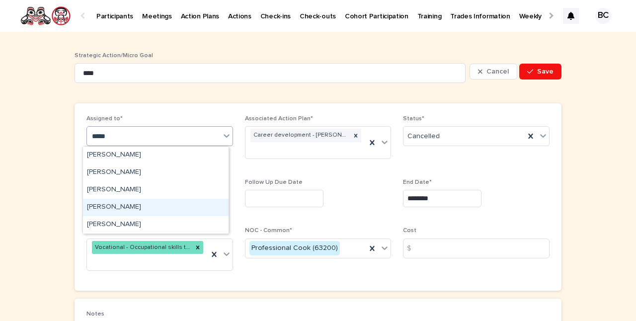
click at [100, 207] on div "[PERSON_NAME]" at bounding box center [156, 207] width 146 height 17
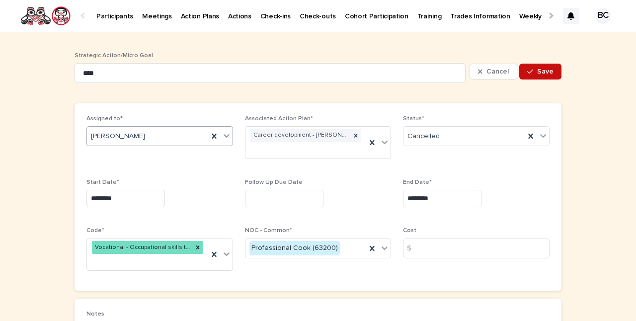
click at [539, 73] on span "Save" at bounding box center [545, 71] width 16 height 7
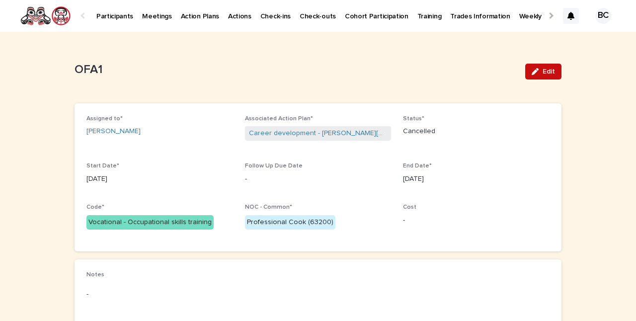
click at [542, 73] on span "Edit" at bounding box center [548, 71] width 12 height 7
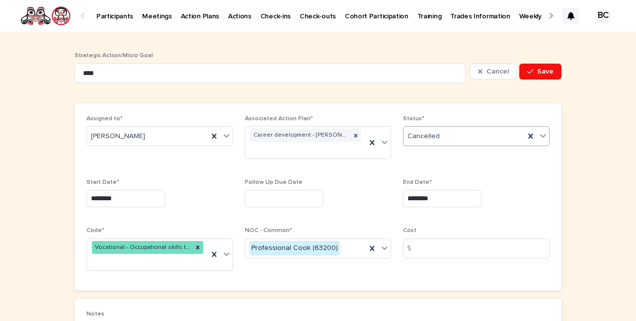
click at [457, 139] on div "Cancelled" at bounding box center [463, 136] width 121 height 16
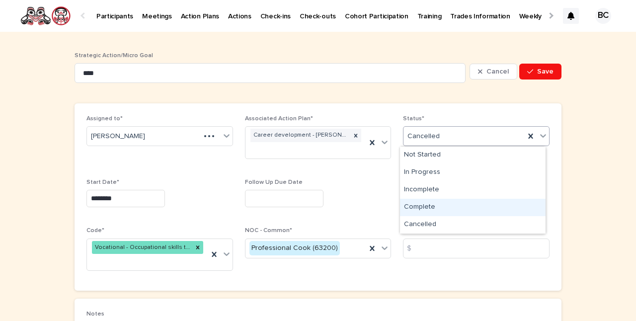
click at [434, 210] on div "Complete" at bounding box center [473, 207] width 146 height 17
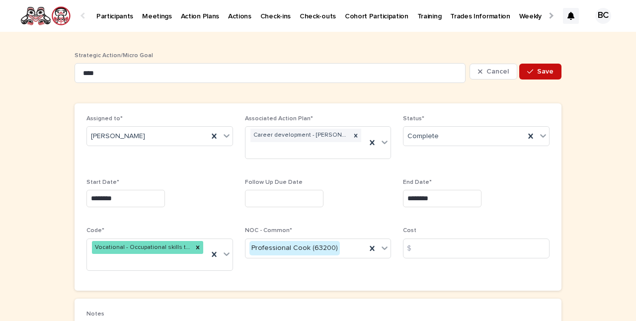
click at [543, 64] on button "Save" at bounding box center [540, 72] width 42 height 16
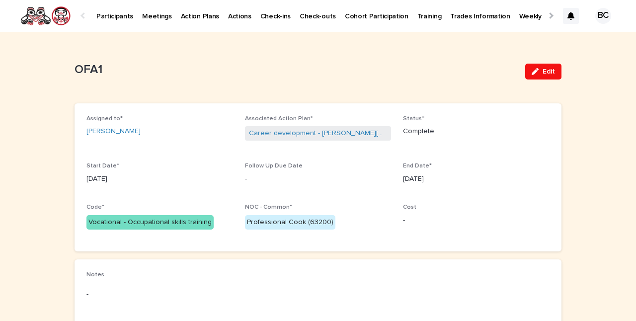
click at [408, 220] on p "-" at bounding box center [476, 220] width 147 height 10
click at [245, 179] on p "-" at bounding box center [318, 179] width 147 height 10
click at [101, 126] on link "[PERSON_NAME]" at bounding box center [113, 131] width 54 height 10
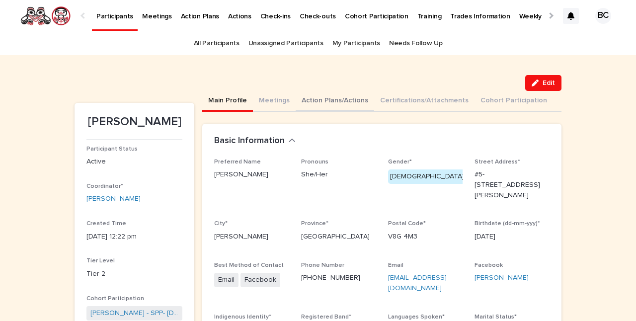
click at [331, 98] on button "Action Plans/Actions" at bounding box center [334, 101] width 78 height 21
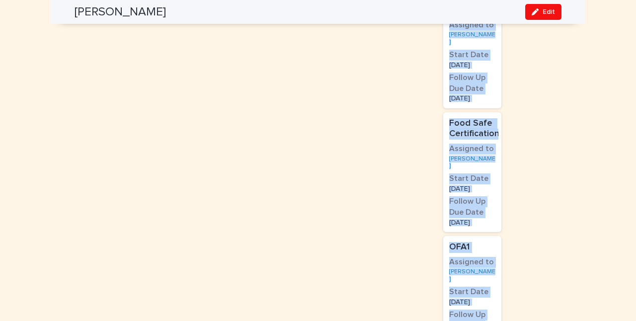
scroll to position [876, 0]
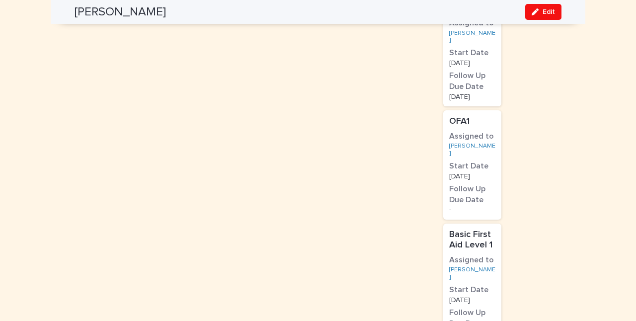
drag, startPoint x: 412, startPoint y: 291, endPoint x: 357, endPoint y: 109, distance: 190.1
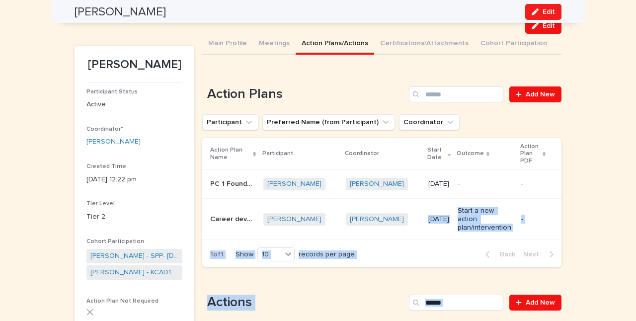
scroll to position [21, 0]
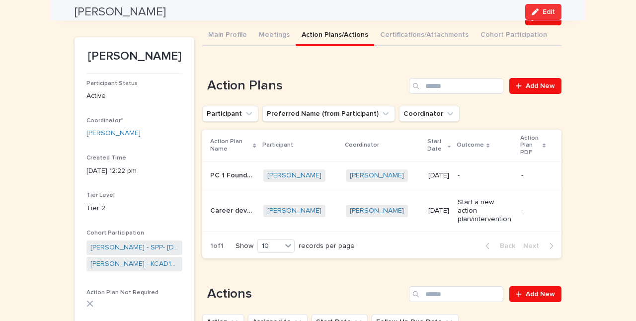
scroll to position [61, 0]
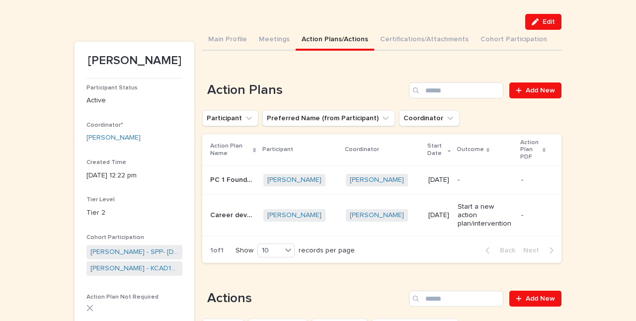
click at [222, 173] on div "PC 1 Foundations CMC PC 1 Foundations CMC" at bounding box center [232, 180] width 45 height 16
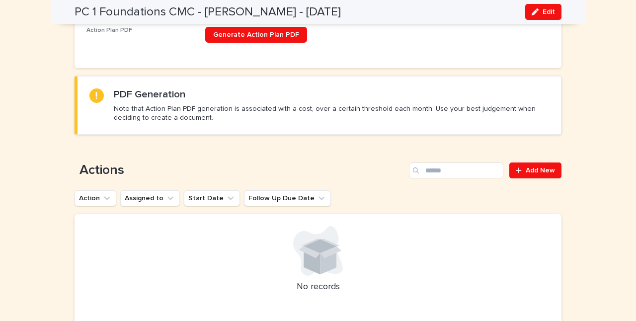
scroll to position [463, 0]
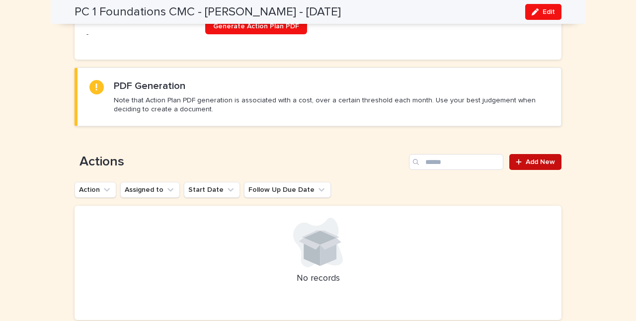
click at [532, 161] on span "Add New" at bounding box center [539, 161] width 29 height 7
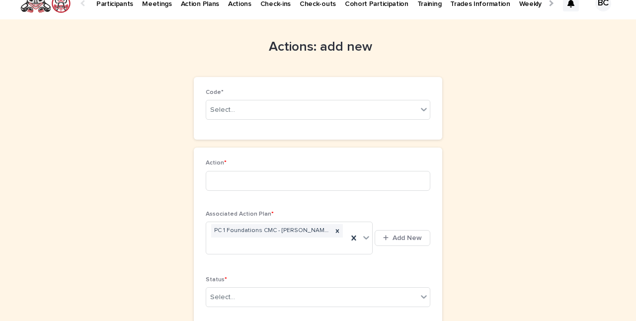
scroll to position [6, 0]
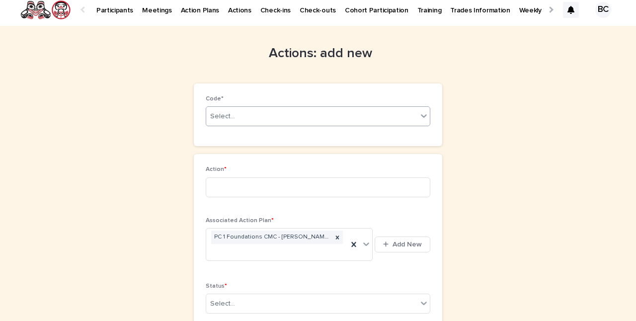
click at [307, 118] on div "Select..." at bounding box center [311, 116] width 211 height 16
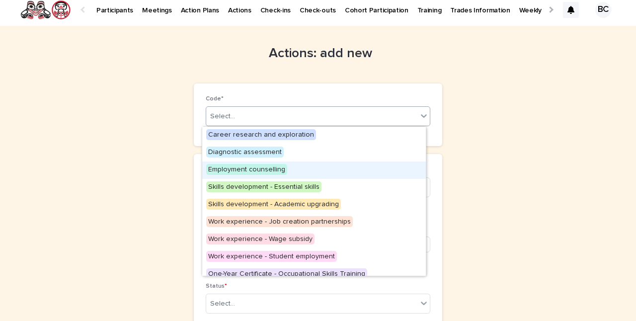
click at [262, 171] on span "Employment counselling" at bounding box center [246, 169] width 81 height 11
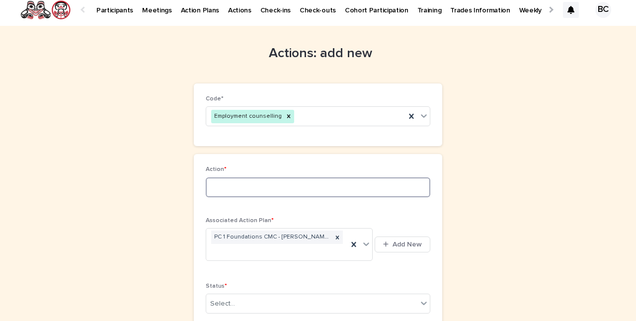
click at [241, 187] on input at bounding box center [318, 187] width 224 height 20
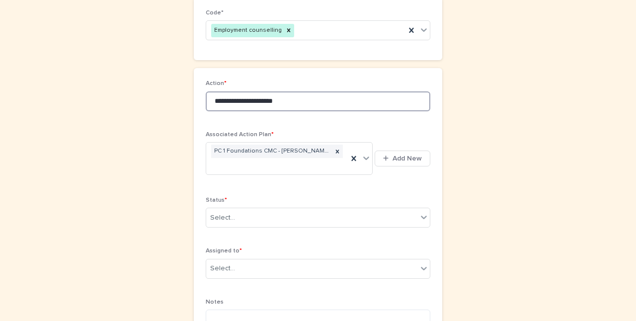
scroll to position [132, 0]
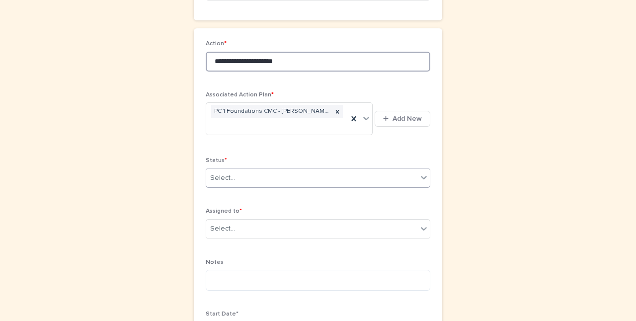
type input "**********"
click at [217, 177] on div "Select..." at bounding box center [222, 178] width 25 height 10
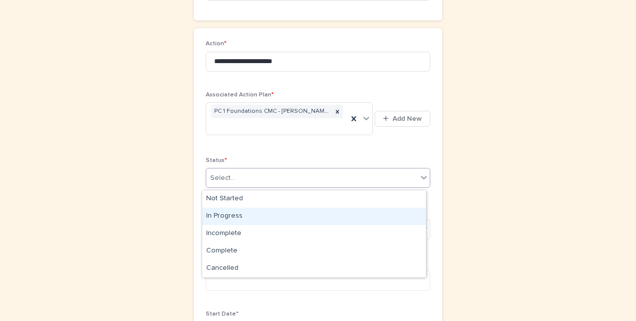
drag, startPoint x: 226, startPoint y: 206, endPoint x: 230, endPoint y: 217, distance: 11.8
click at [230, 217] on div "In Progress" at bounding box center [313, 216] width 223 height 17
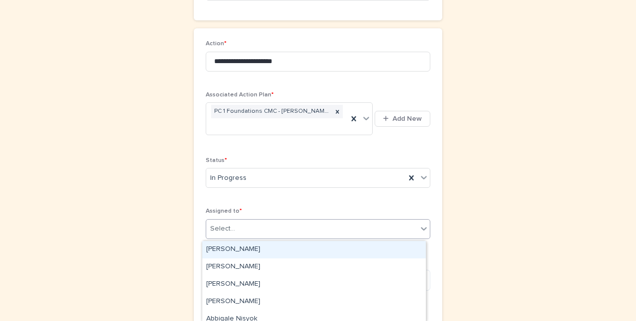
click at [234, 231] on div "Select..." at bounding box center [311, 228] width 211 height 16
type input "********"
click at [235, 248] on div "[PERSON_NAME]" at bounding box center [313, 249] width 223 height 17
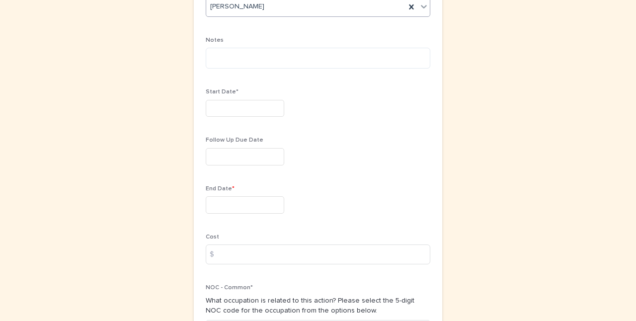
scroll to position [363, 0]
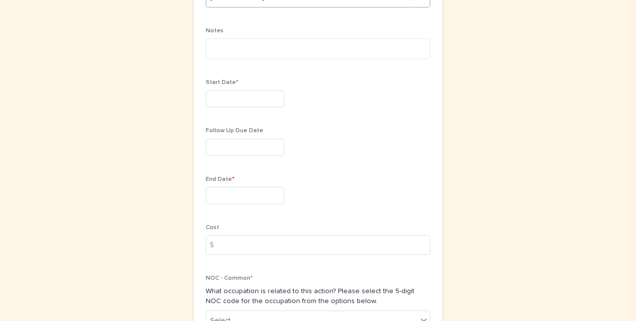
click at [223, 103] on input "text" at bounding box center [245, 98] width 78 height 17
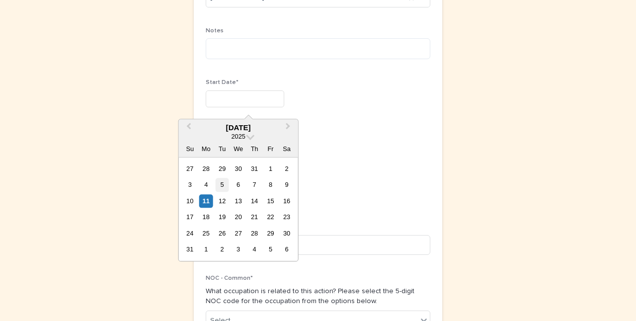
click at [222, 182] on div "5" at bounding box center [222, 184] width 13 height 13
type input "********"
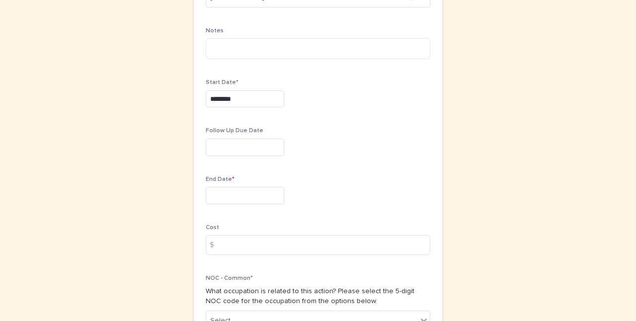
click at [212, 197] on input "text" at bounding box center [245, 195] width 78 height 17
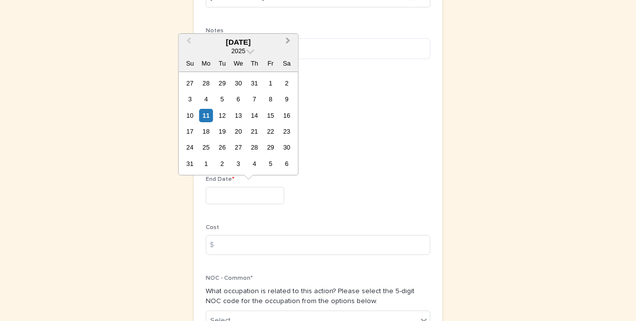
click at [288, 41] on span "Next Month" at bounding box center [288, 41] width 0 height 13
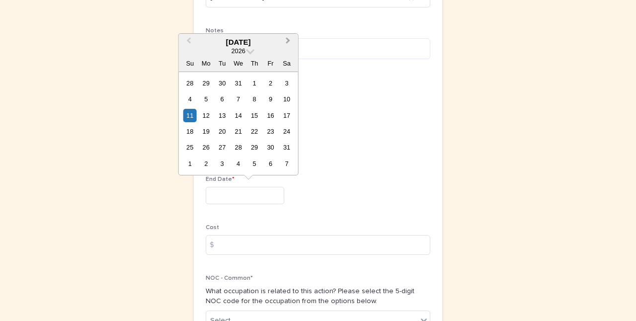
click at [288, 41] on span "Next Month" at bounding box center [288, 41] width 0 height 13
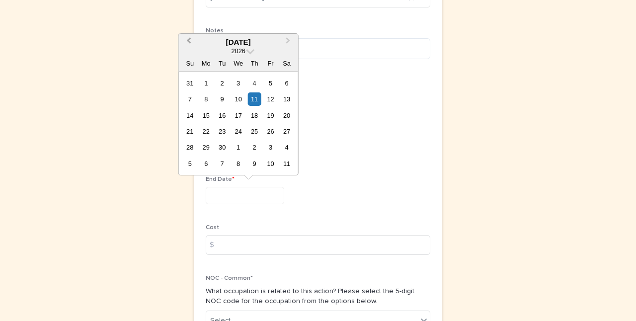
click at [190, 45] on button "Previous Month" at bounding box center [188, 43] width 16 height 16
click at [221, 145] on div "31" at bounding box center [222, 147] width 13 height 13
type input "*********"
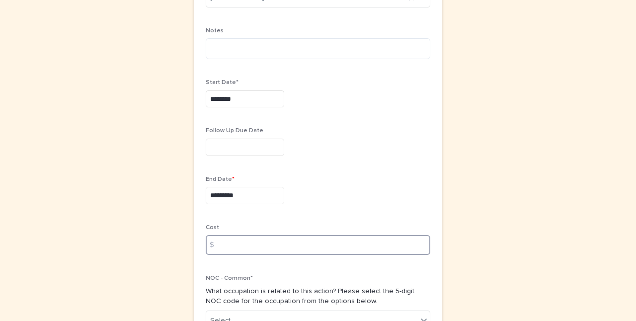
click at [278, 242] on input at bounding box center [318, 245] width 224 height 20
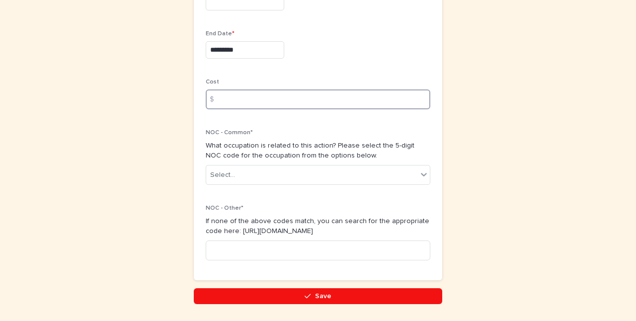
scroll to position [542, 0]
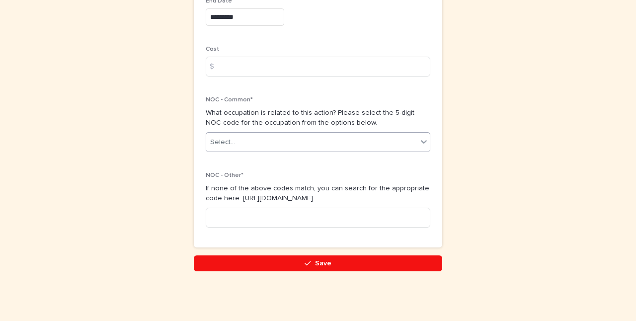
click at [338, 143] on div "Select..." at bounding box center [311, 142] width 211 height 16
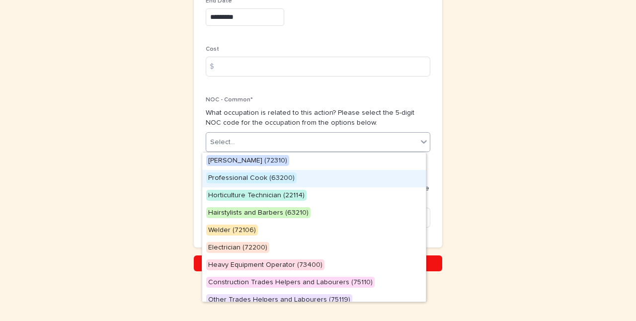
click at [271, 175] on span "Professional Cook (63200)" at bounding box center [251, 177] width 90 height 11
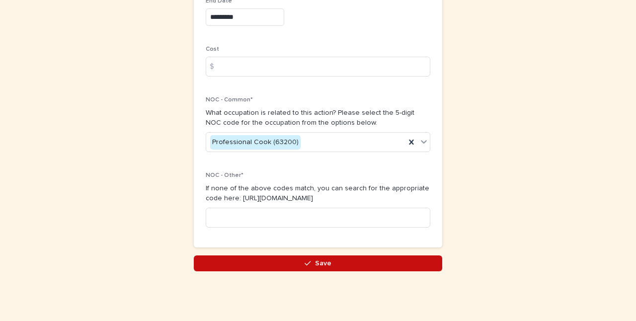
click at [321, 264] on span "Save" at bounding box center [323, 263] width 16 height 7
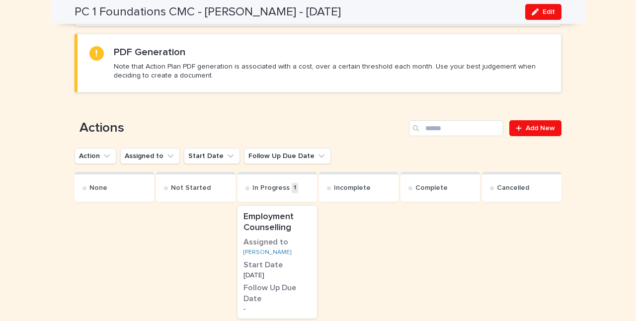
scroll to position [516, 0]
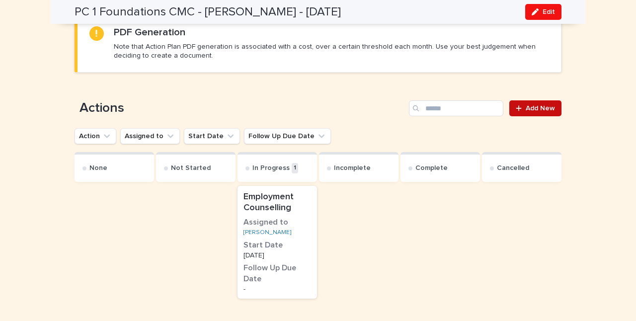
click at [527, 108] on span "Add New" at bounding box center [539, 108] width 29 height 7
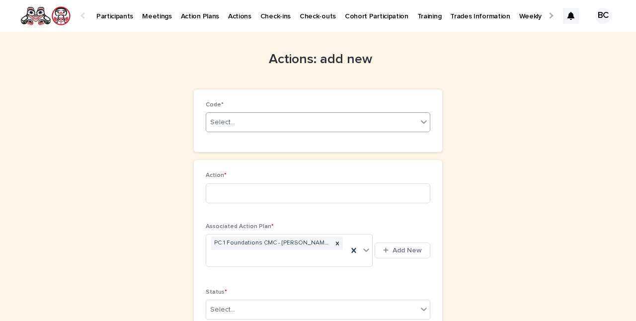
click at [291, 121] on div "Select..." at bounding box center [311, 122] width 211 height 16
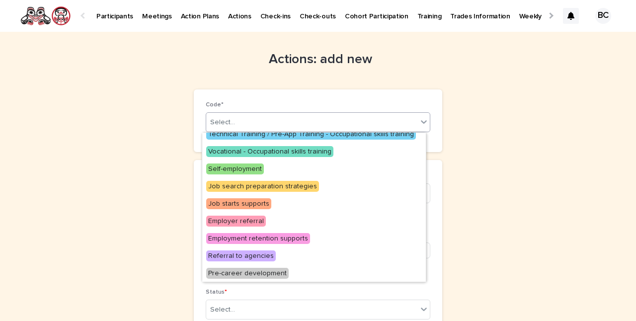
scroll to position [199, 0]
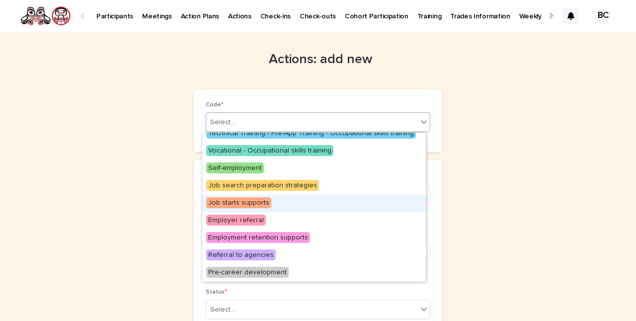
click at [247, 202] on span "Job starts supports" at bounding box center [238, 202] width 65 height 11
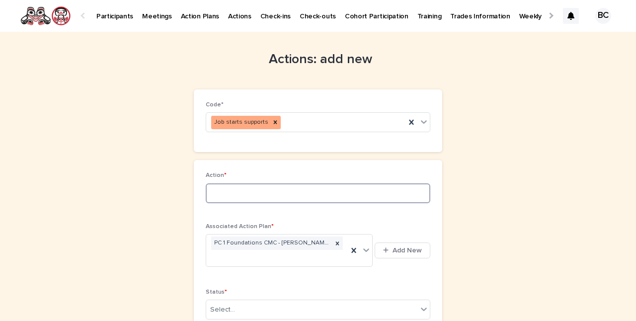
click at [236, 196] on input at bounding box center [318, 193] width 224 height 20
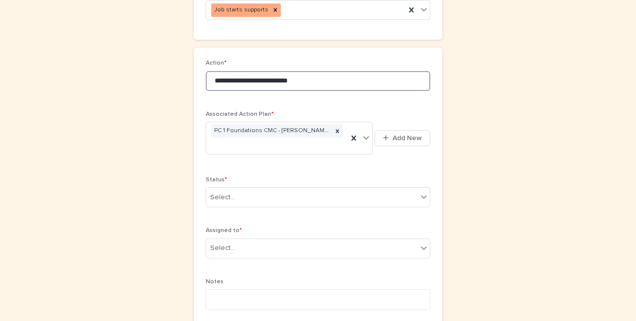
scroll to position [146, 0]
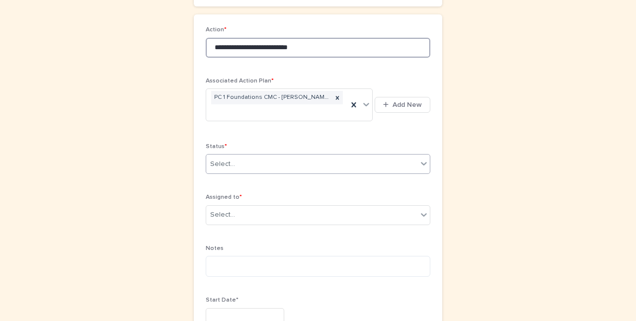
type input "**********"
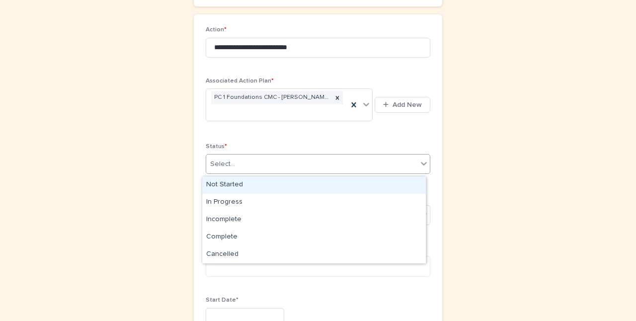
click at [245, 167] on div "Select..." at bounding box center [311, 164] width 211 height 16
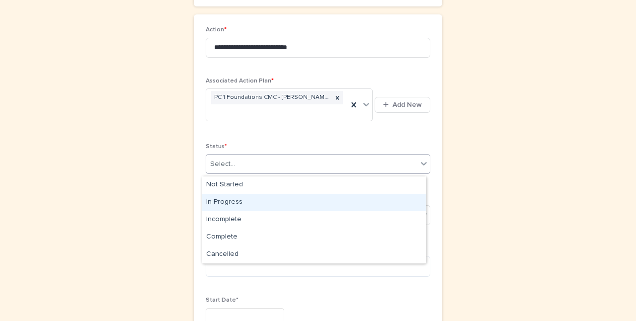
click at [235, 203] on div "In Progress" at bounding box center [313, 202] width 223 height 17
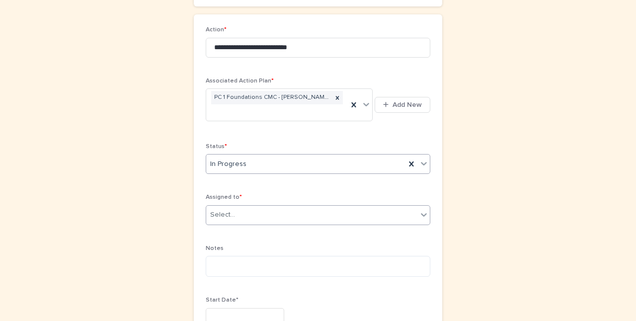
click at [235, 215] on div "Select..." at bounding box center [311, 215] width 211 height 16
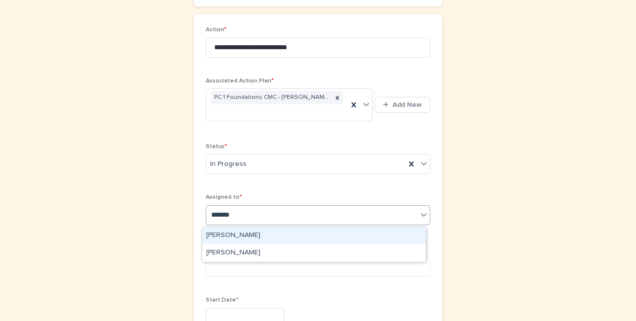
type input "********"
click at [234, 233] on div "[PERSON_NAME]" at bounding box center [313, 235] width 223 height 17
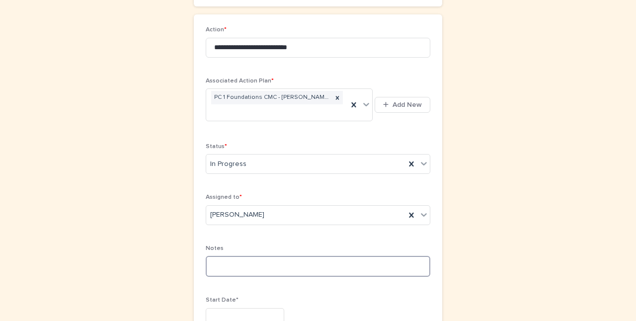
click at [226, 272] on textarea at bounding box center [318, 266] width 224 height 21
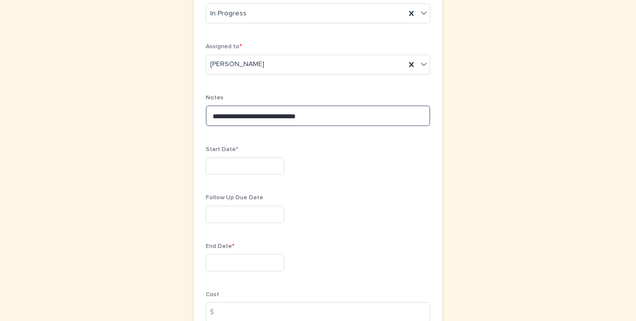
scroll to position [304, 0]
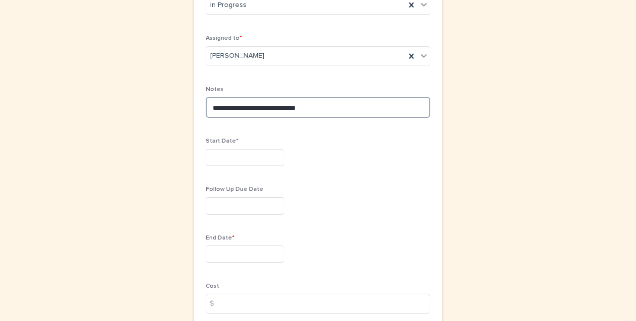
type textarea "**********"
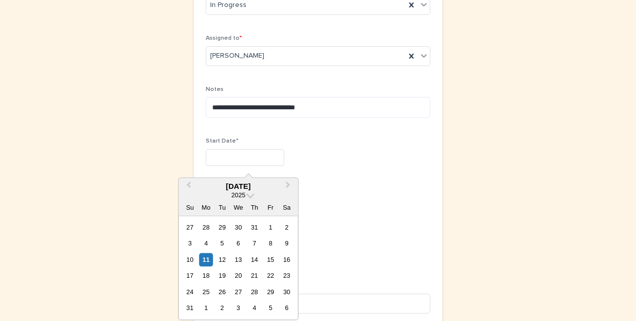
click at [220, 154] on input "text" at bounding box center [245, 157] width 78 height 17
click at [202, 254] on div "11" at bounding box center [205, 259] width 13 height 13
type input "*********"
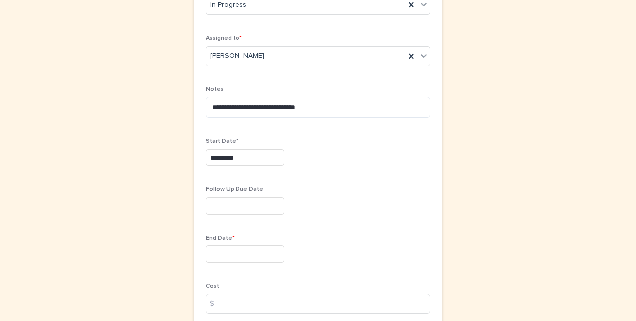
click at [218, 204] on input "text" at bounding box center [245, 205] width 78 height 17
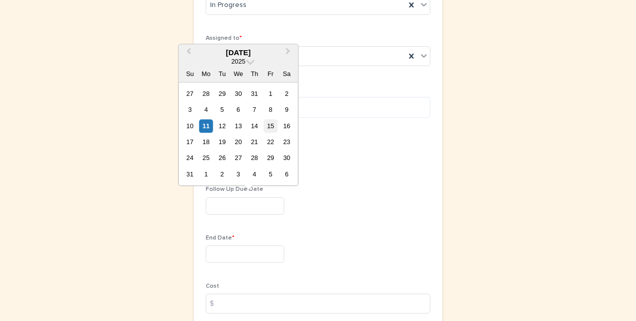
click at [272, 125] on div "15" at bounding box center [270, 125] width 13 height 13
type input "*********"
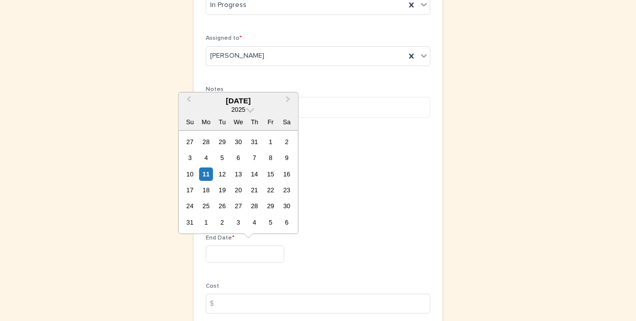
click at [215, 255] on input "text" at bounding box center [245, 253] width 78 height 17
click at [288, 97] on span "Next Month" at bounding box center [288, 100] width 0 height 13
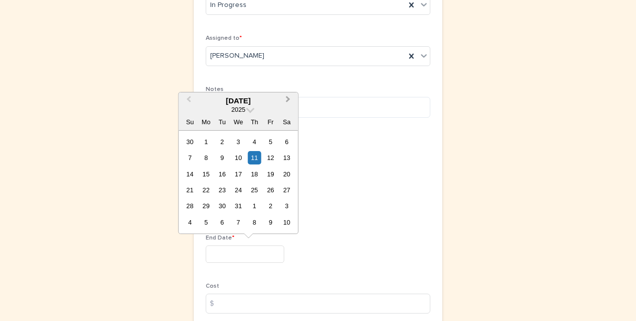
click at [288, 101] on span "Next Month" at bounding box center [288, 100] width 0 height 13
click at [288, 97] on span "Next Month" at bounding box center [288, 100] width 0 height 13
click at [220, 205] on div "31" at bounding box center [222, 205] width 13 height 13
type input "*********"
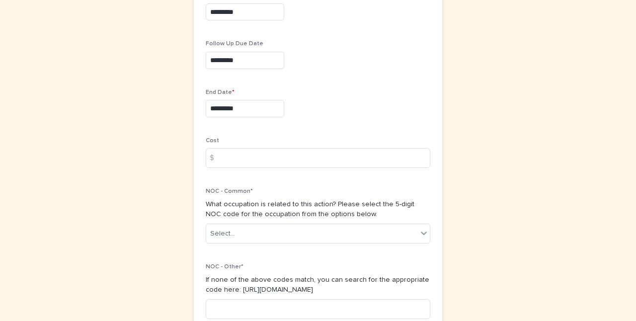
scroll to position [477, 0]
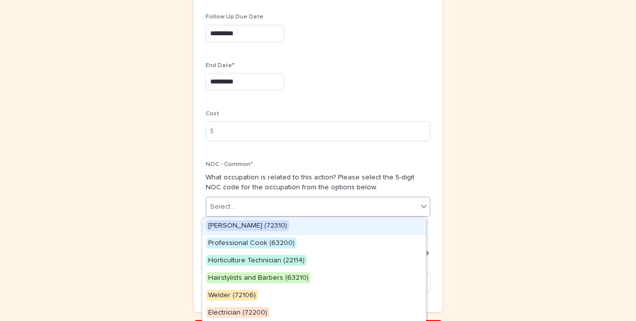
click at [221, 207] on div "Select..." at bounding box center [222, 207] width 25 height 10
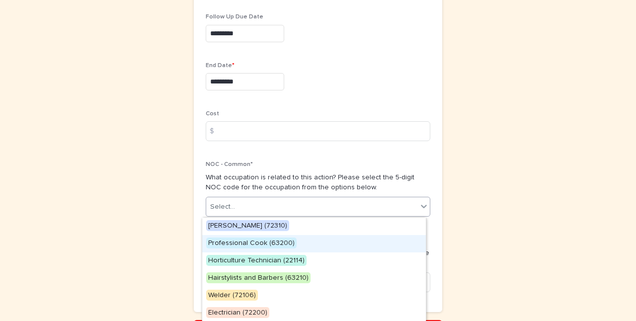
click at [236, 244] on span "Professional Cook (63200)" at bounding box center [251, 242] width 90 height 11
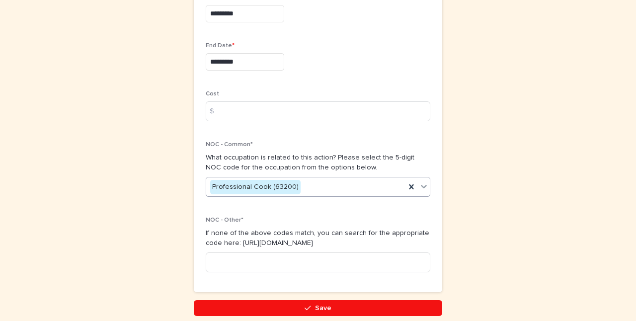
scroll to position [542, 0]
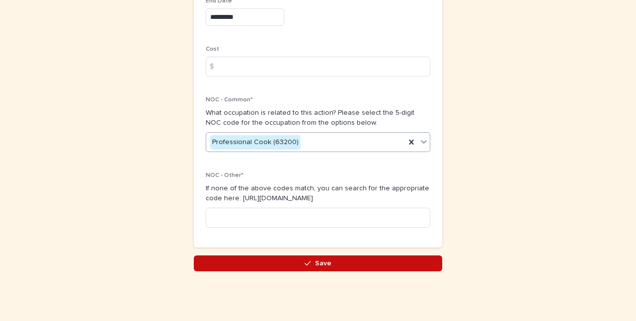
click at [320, 263] on span "Save" at bounding box center [323, 263] width 16 height 7
